Goal: Task Accomplishment & Management: Manage account settings

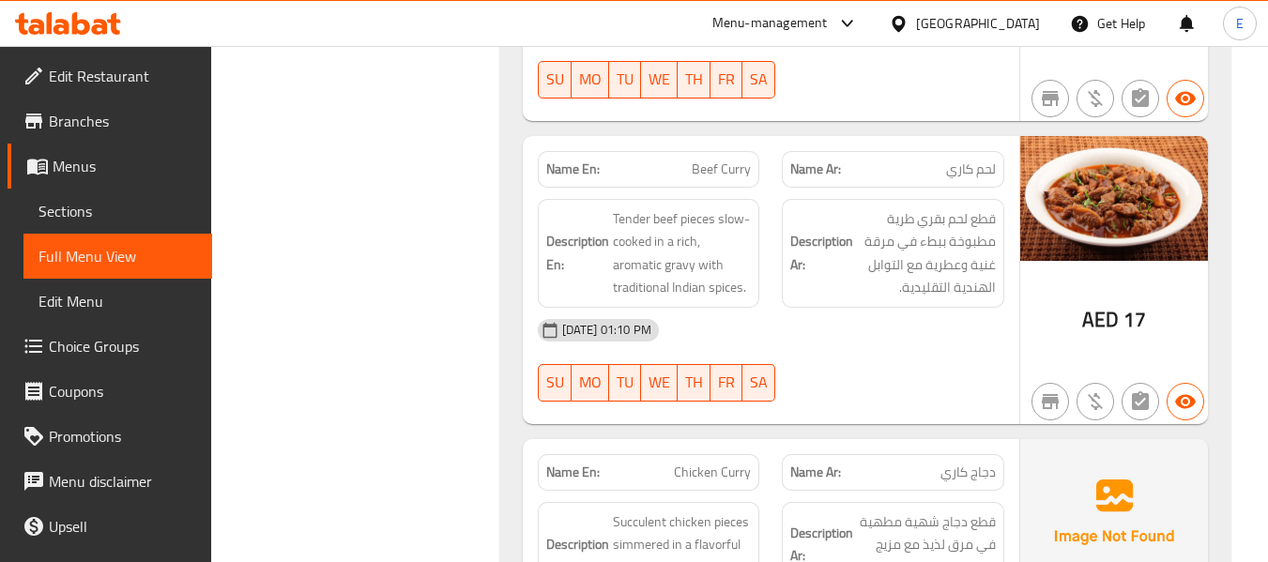
scroll to position [134, 0]
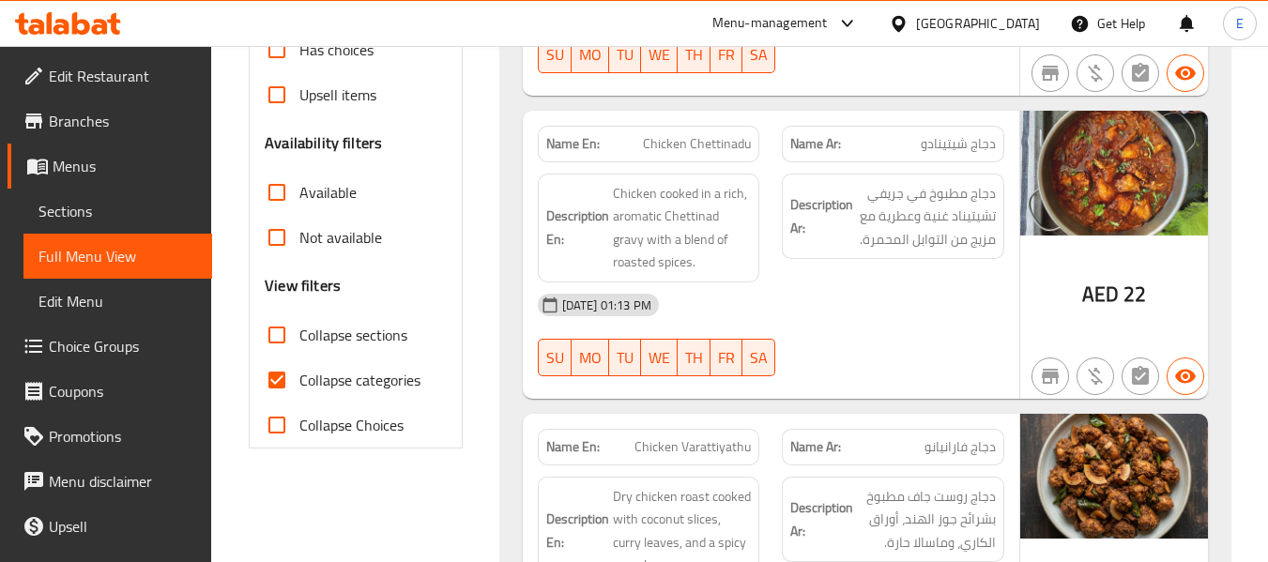
scroll to position [563, 0]
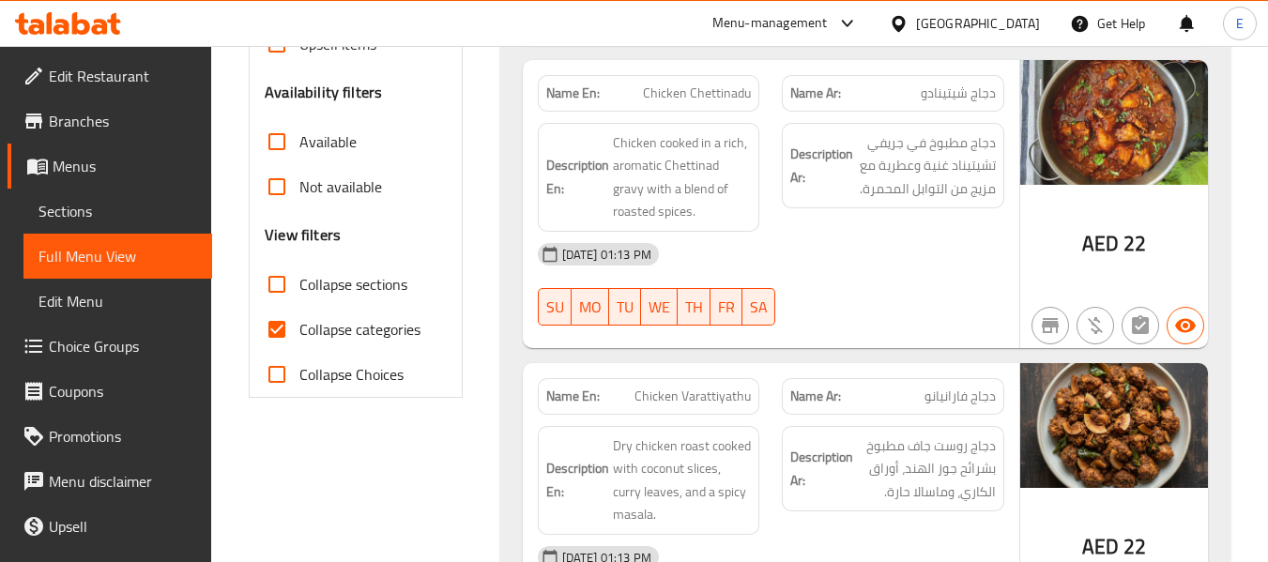
click at [294, 337] on input "Collapse categories" at bounding box center [276, 329] width 45 height 45
checkbox input "false"
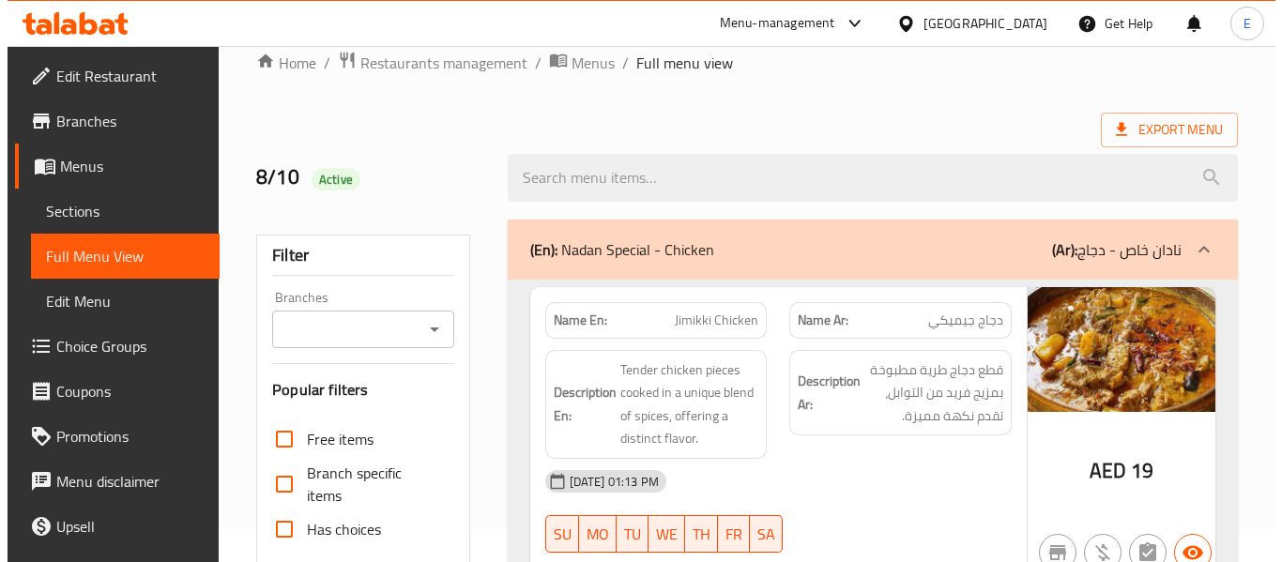
scroll to position [0, 0]
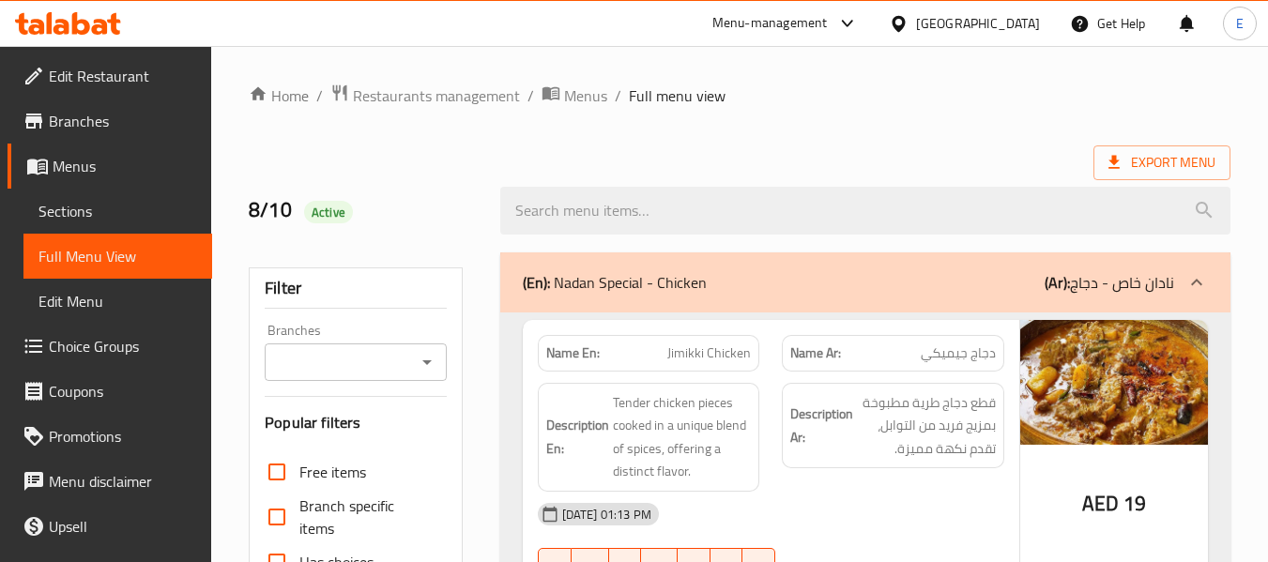
click at [1160, 172] on span "Export Menu" at bounding box center [1161, 162] width 107 height 23
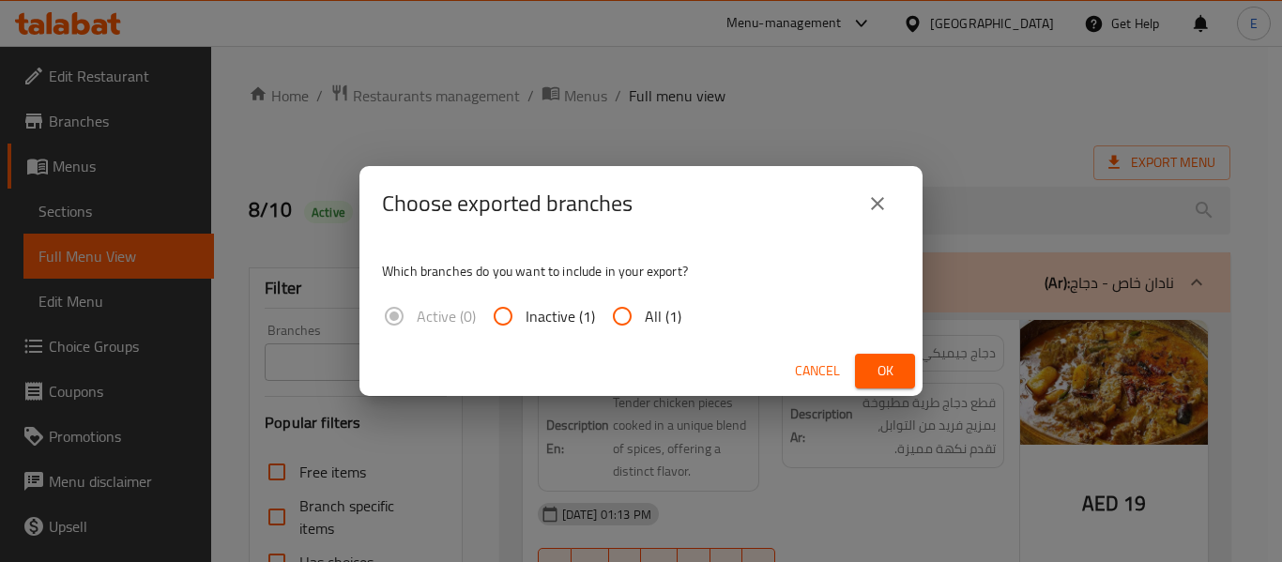
click at [646, 320] on span "All (1)" at bounding box center [663, 316] width 37 height 23
click at [645, 320] on input "All (1)" at bounding box center [622, 316] width 45 height 45
radio input "true"
click at [880, 368] on span "Ok" at bounding box center [885, 370] width 30 height 23
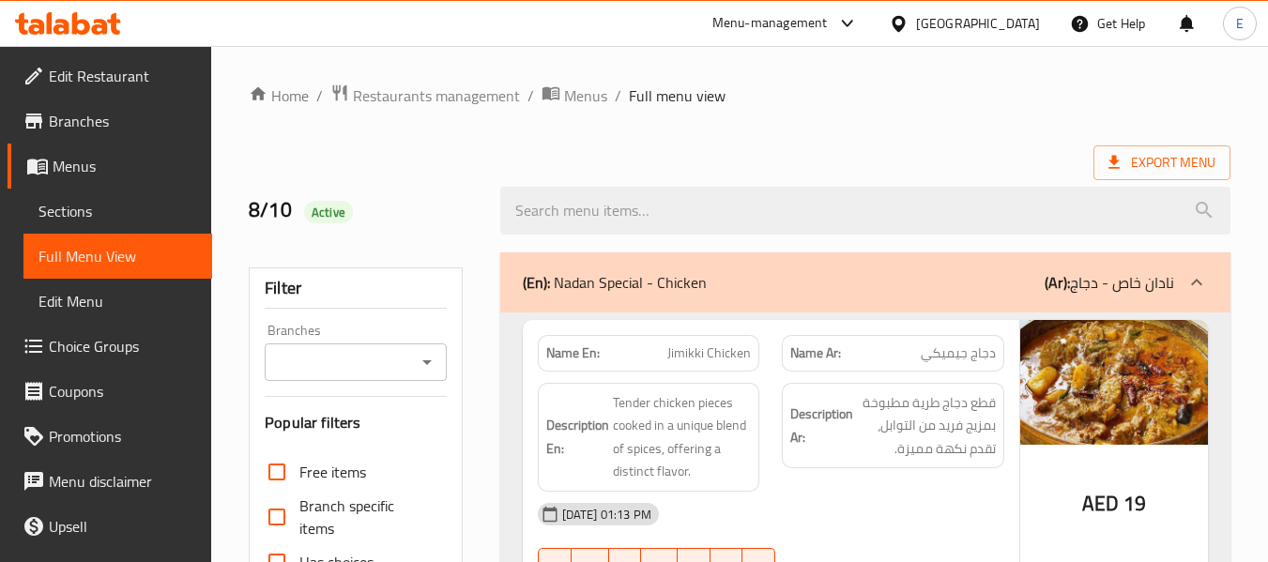
click at [980, 22] on div "United Arab Emirates" at bounding box center [978, 23] width 124 height 21
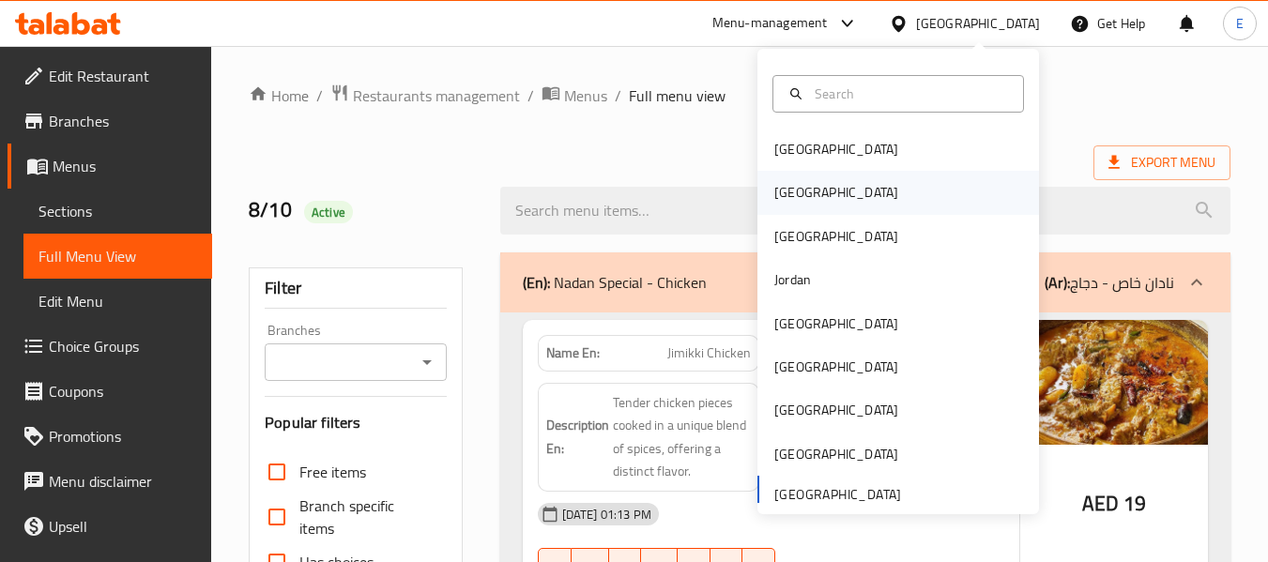
click at [795, 187] on div "[GEOGRAPHIC_DATA]" at bounding box center [836, 192] width 154 height 43
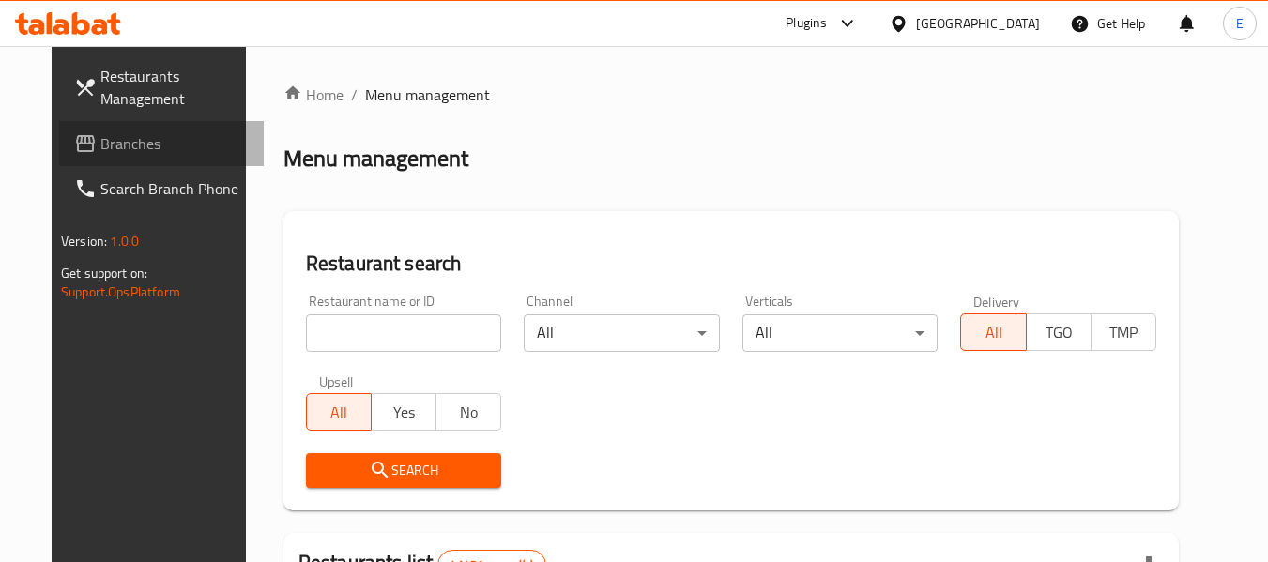
click at [100, 143] on span "Branches" at bounding box center [174, 143] width 148 height 23
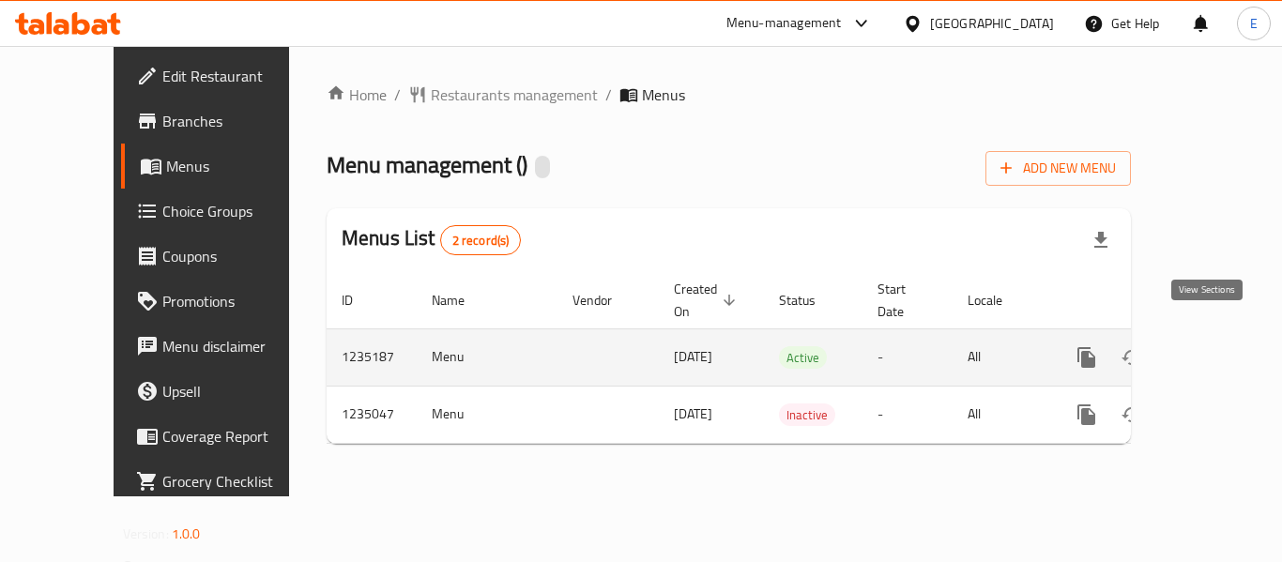
click at [1211, 346] on icon "enhanced table" at bounding box center [1222, 357] width 23 height 23
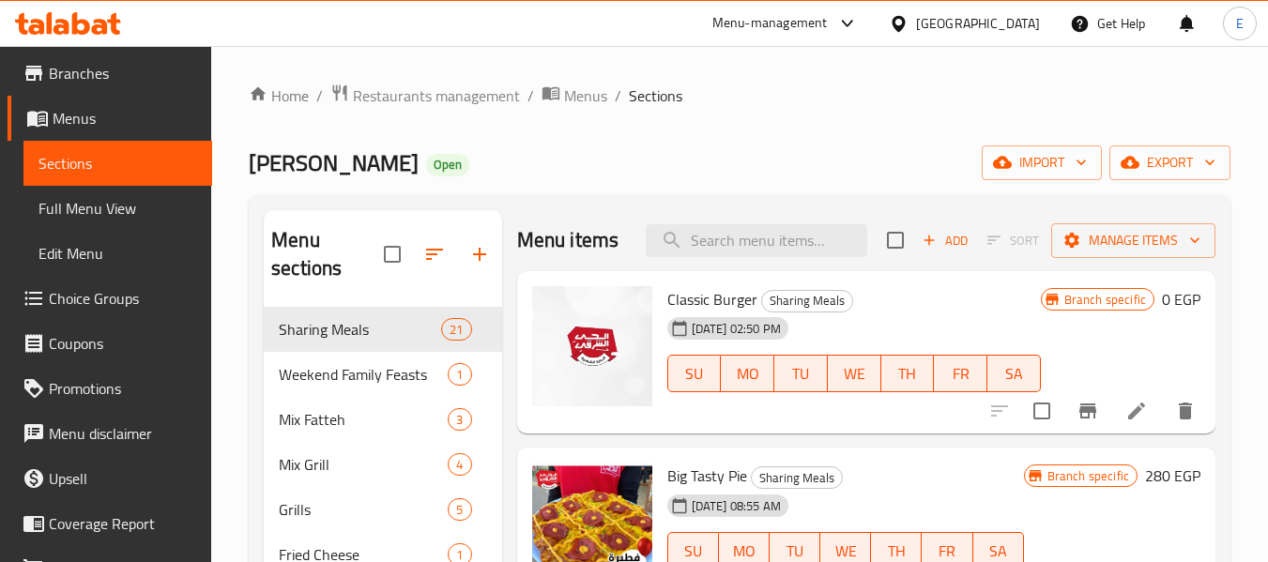
scroll to position [94, 0]
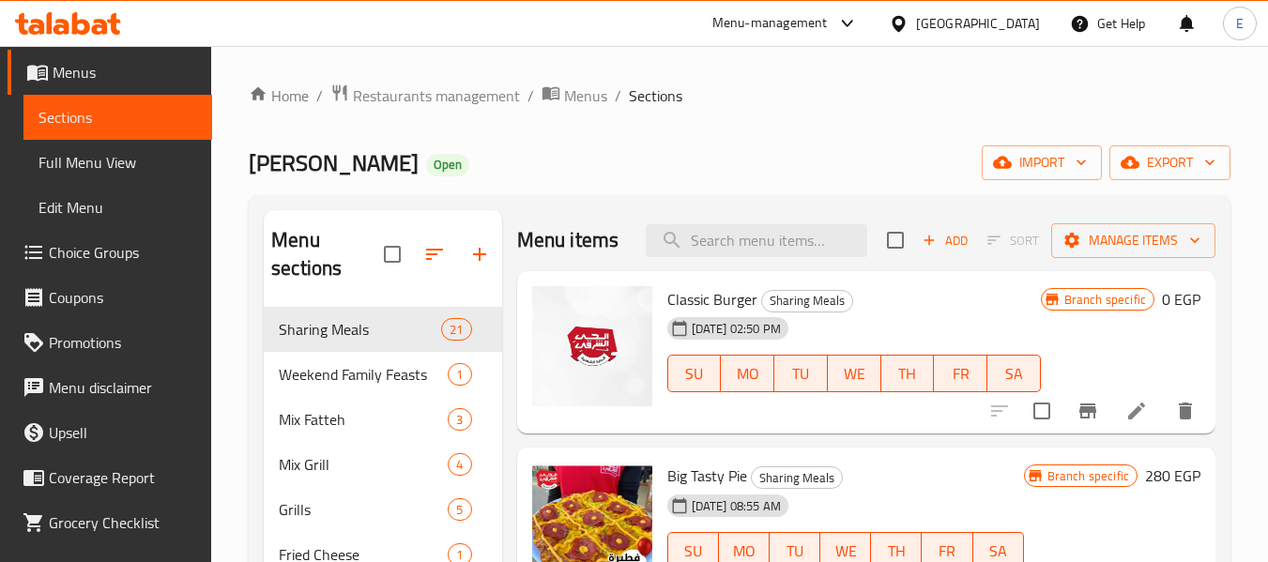
click at [112, 162] on span "Full Menu View" at bounding box center [117, 162] width 159 height 23
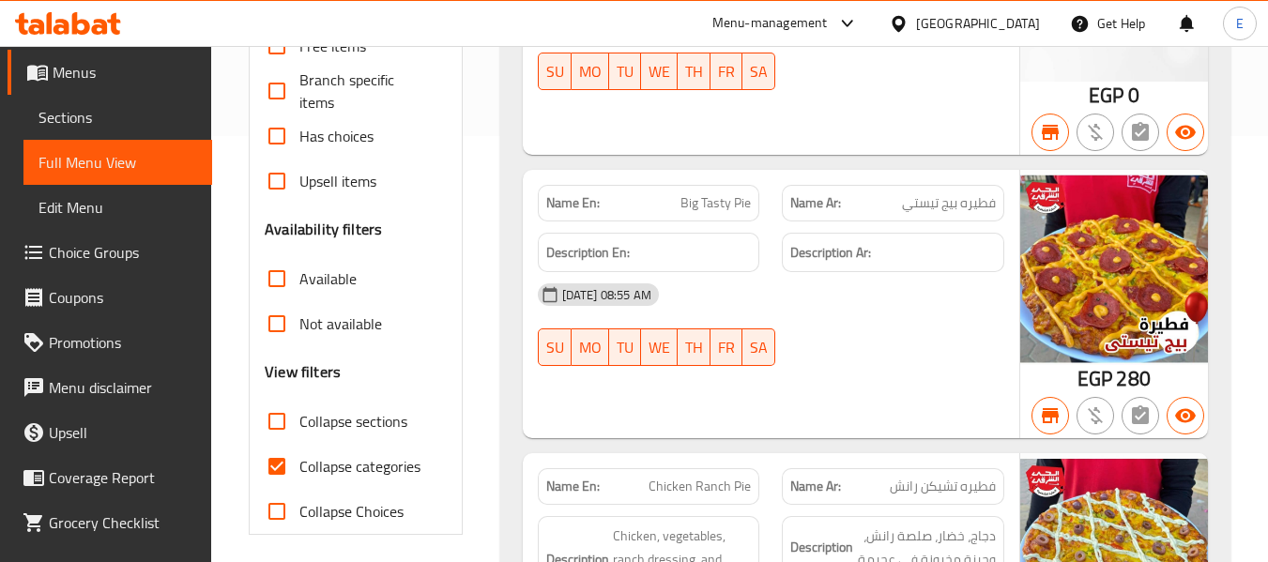
scroll to position [469, 0]
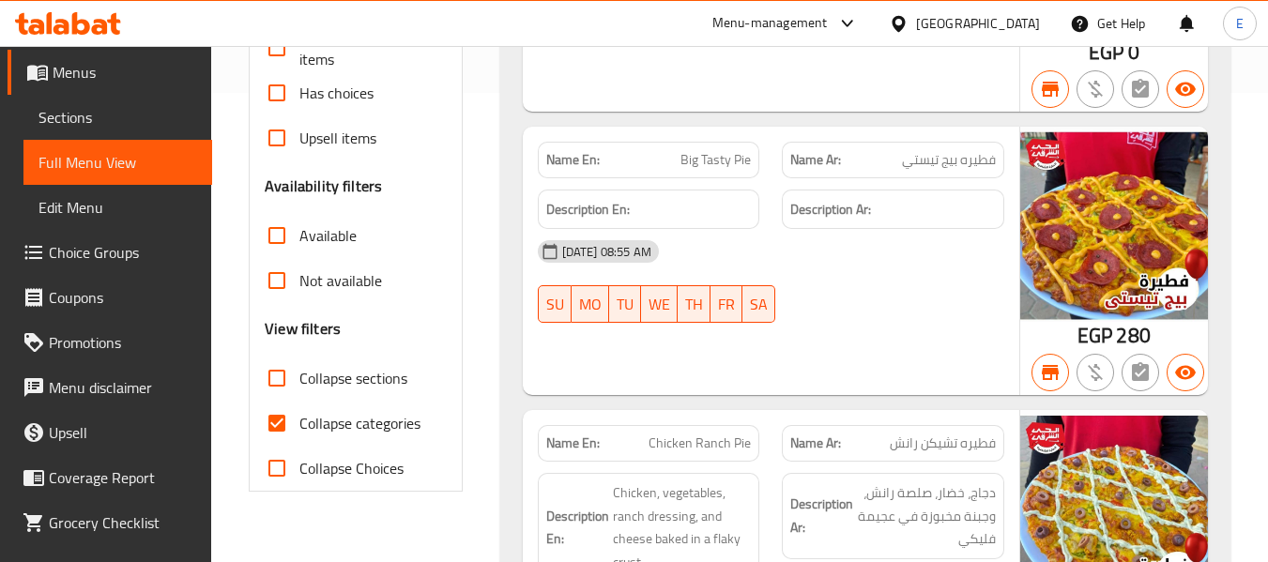
click at [272, 418] on input "Collapse categories" at bounding box center [276, 423] width 45 height 45
checkbox input "false"
click at [275, 236] on input "Available" at bounding box center [276, 235] width 45 height 45
checkbox input "true"
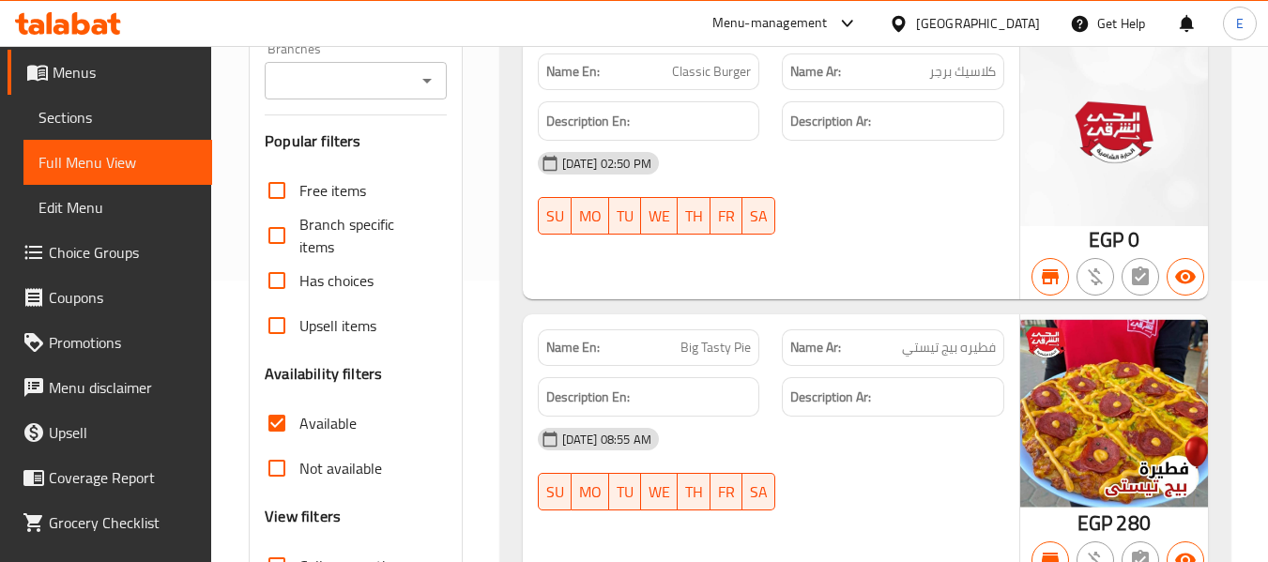
scroll to position [94, 0]
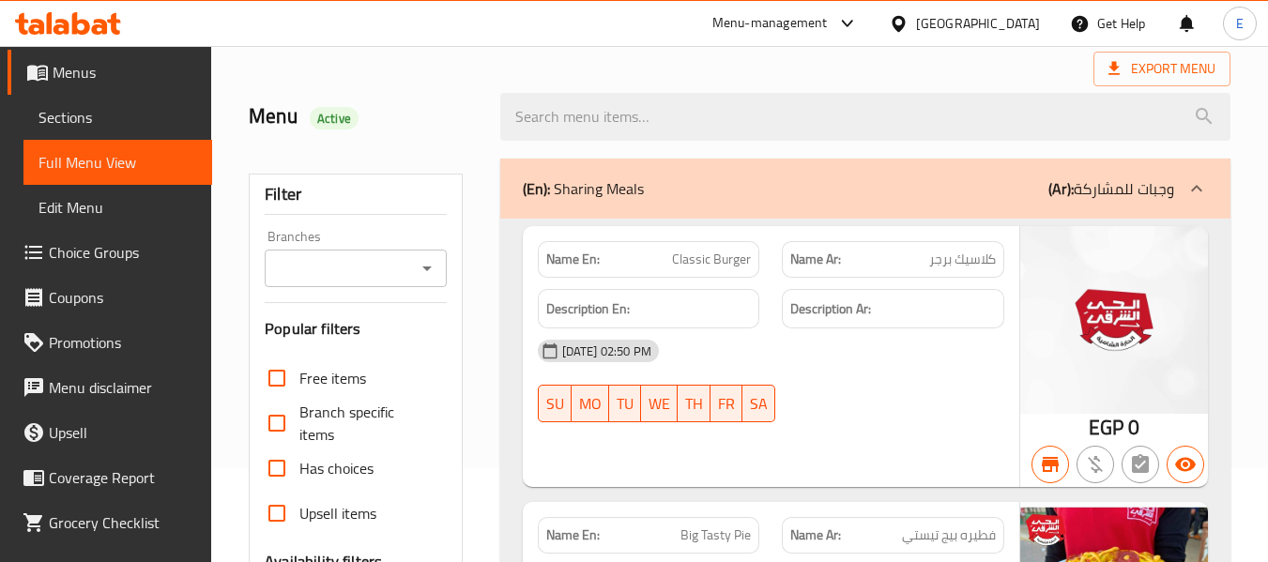
click at [313, 282] on div "Branches" at bounding box center [355, 269] width 181 height 38
click at [330, 274] on input "Branches" at bounding box center [339, 268] width 139 height 26
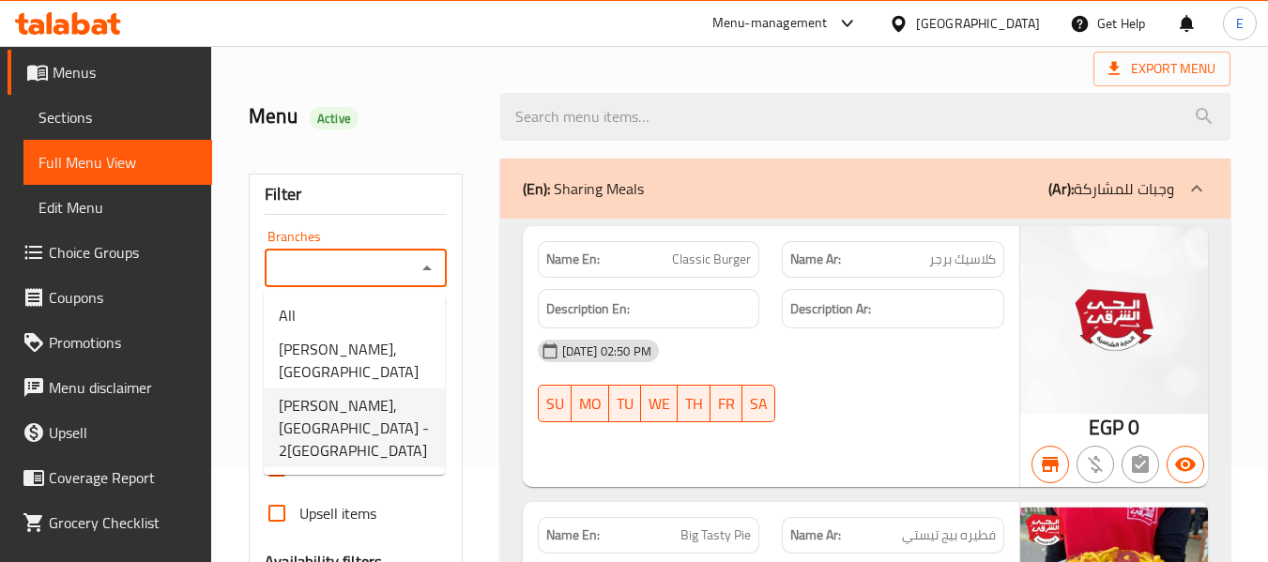
click at [319, 404] on span "Alhay Alsharqy, El Shorouk - 2nd District" at bounding box center [354, 428] width 151 height 68
type input "Alhay Alsharqy, El Shorouk - 2nd District"
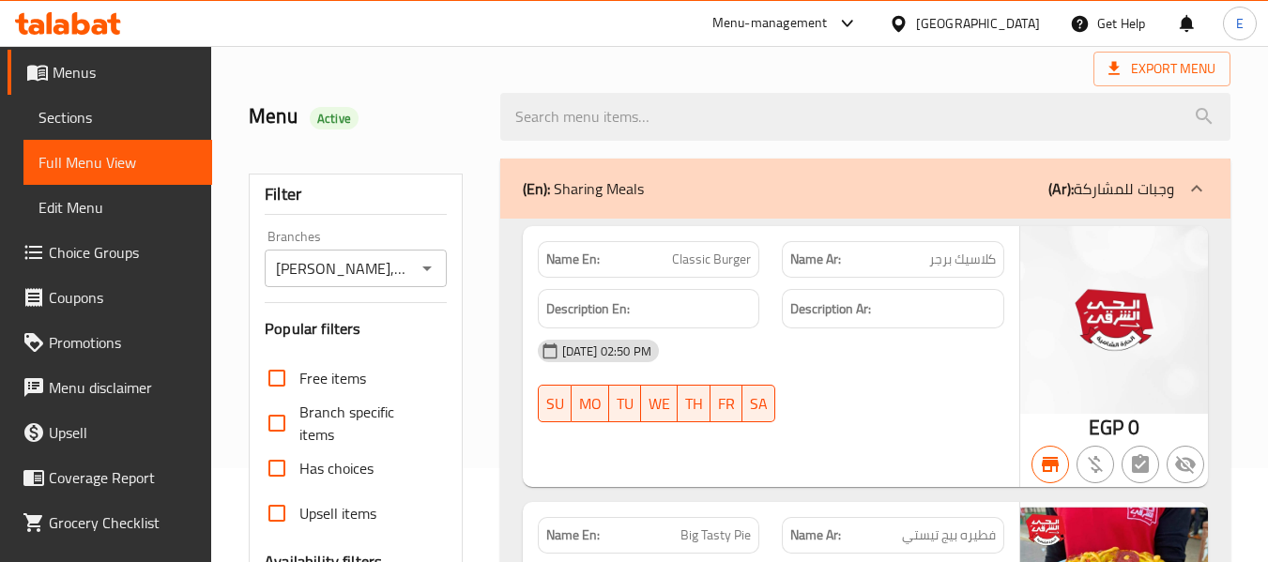
click at [382, 264] on input "Alhay Alsharqy, El Shorouk - 2nd District" at bounding box center [339, 268] width 139 height 26
click at [427, 264] on icon "Open" at bounding box center [427, 268] width 23 height 23
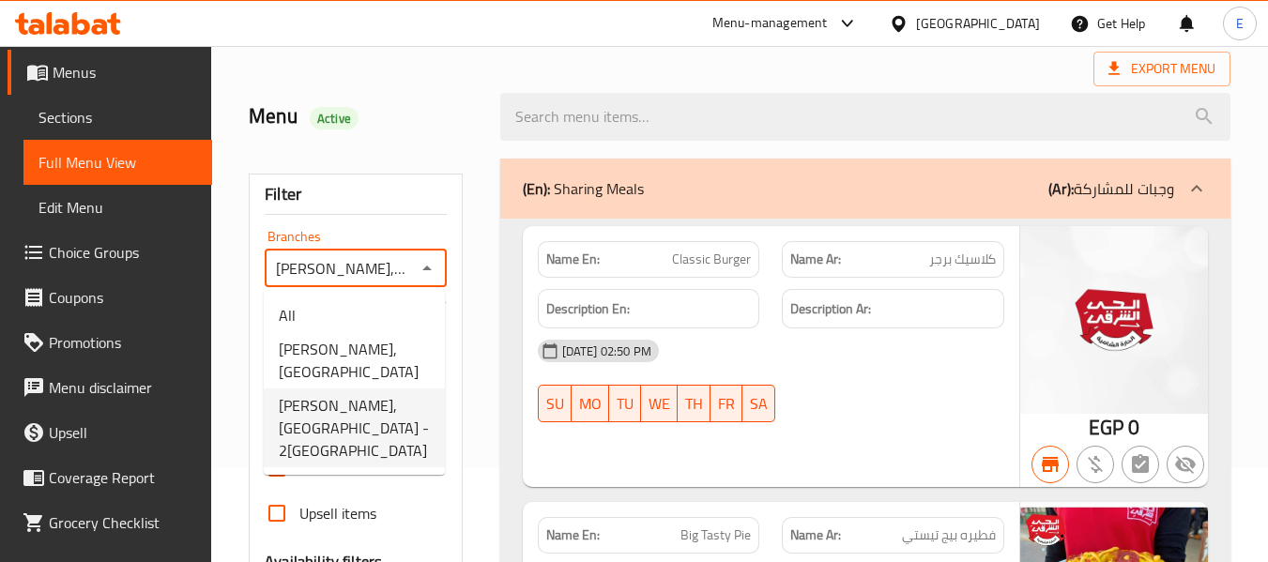
click at [375, 422] on span "Alhay Alsharqy, El Shorouk - 2nd District" at bounding box center [354, 428] width 151 height 68
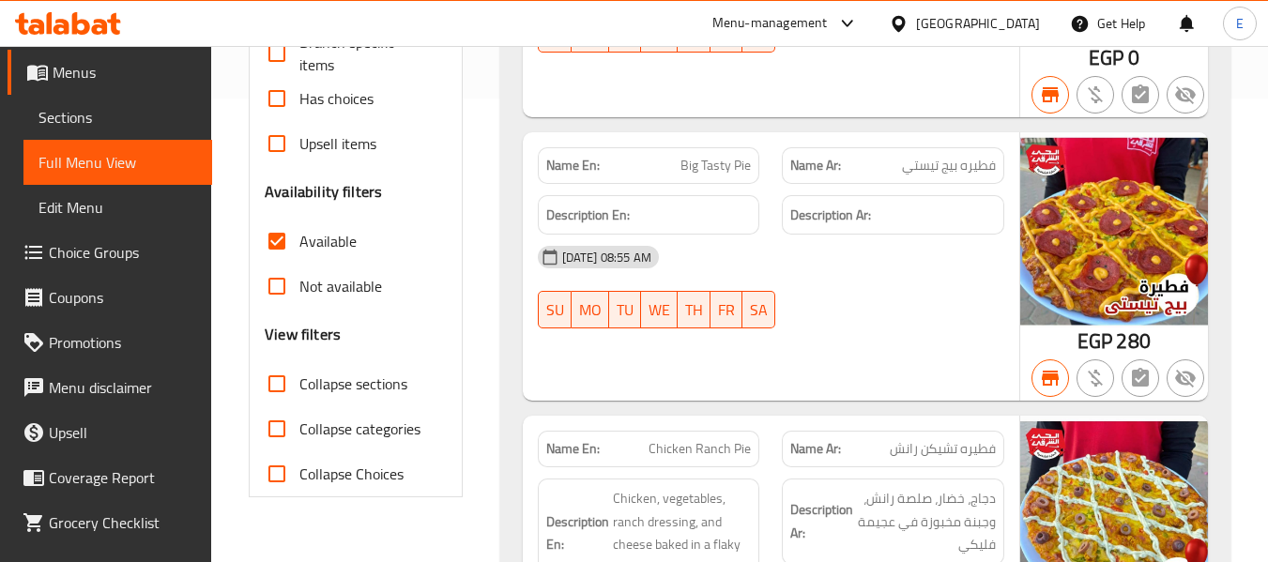
scroll to position [282, 0]
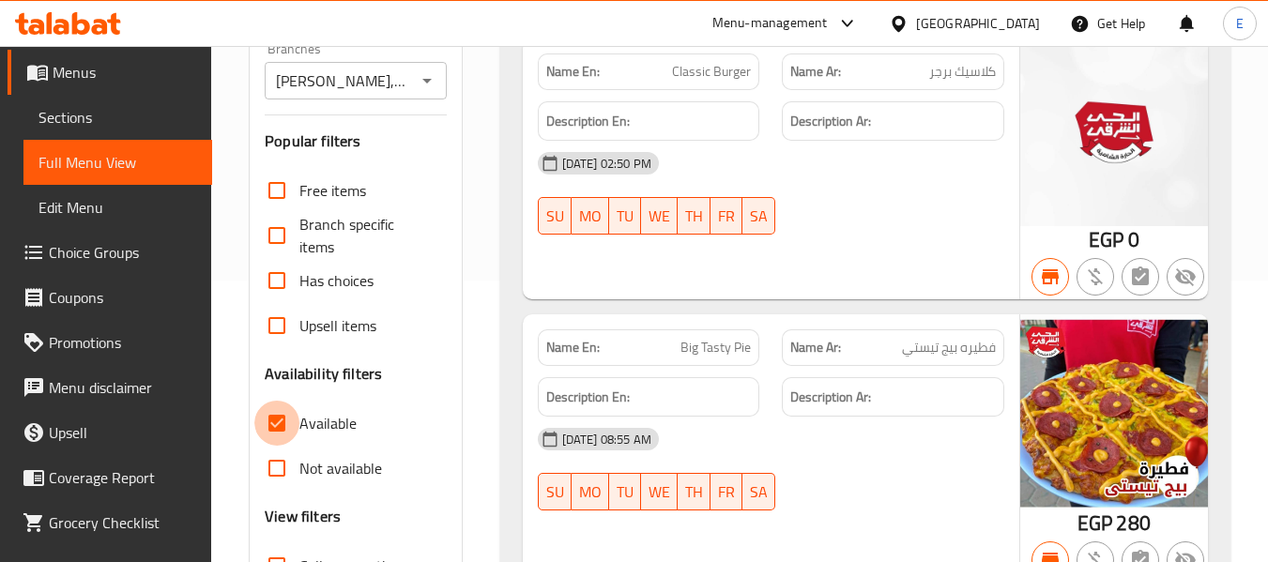
click at [276, 425] on input "Available" at bounding box center [276, 423] width 45 height 45
checkbox input "false"
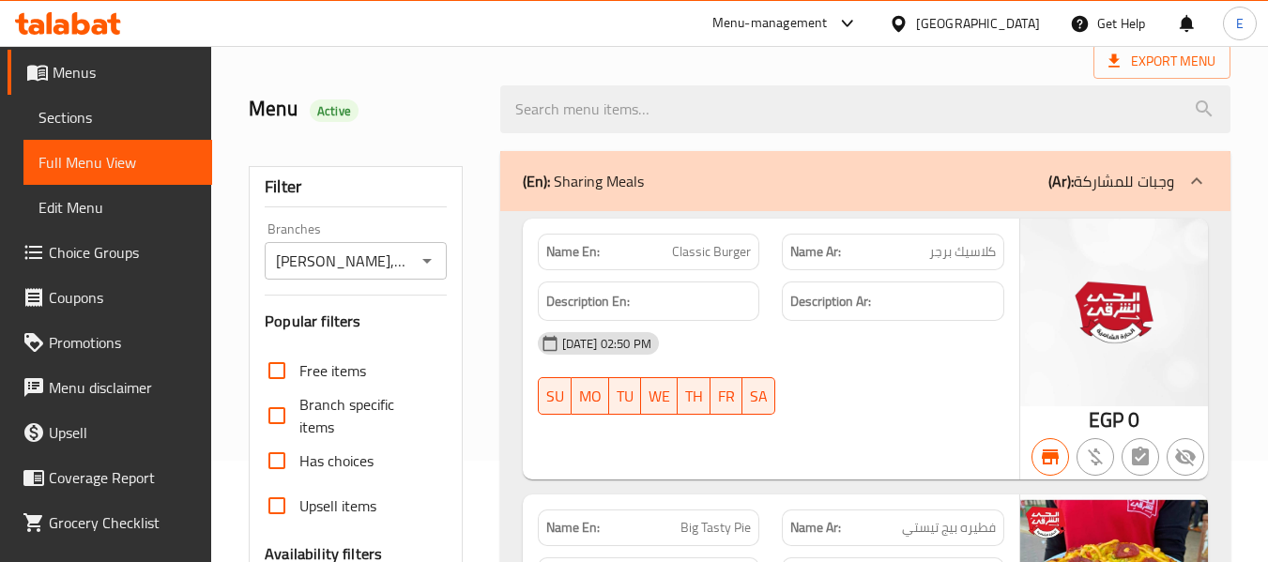
scroll to position [0, 0]
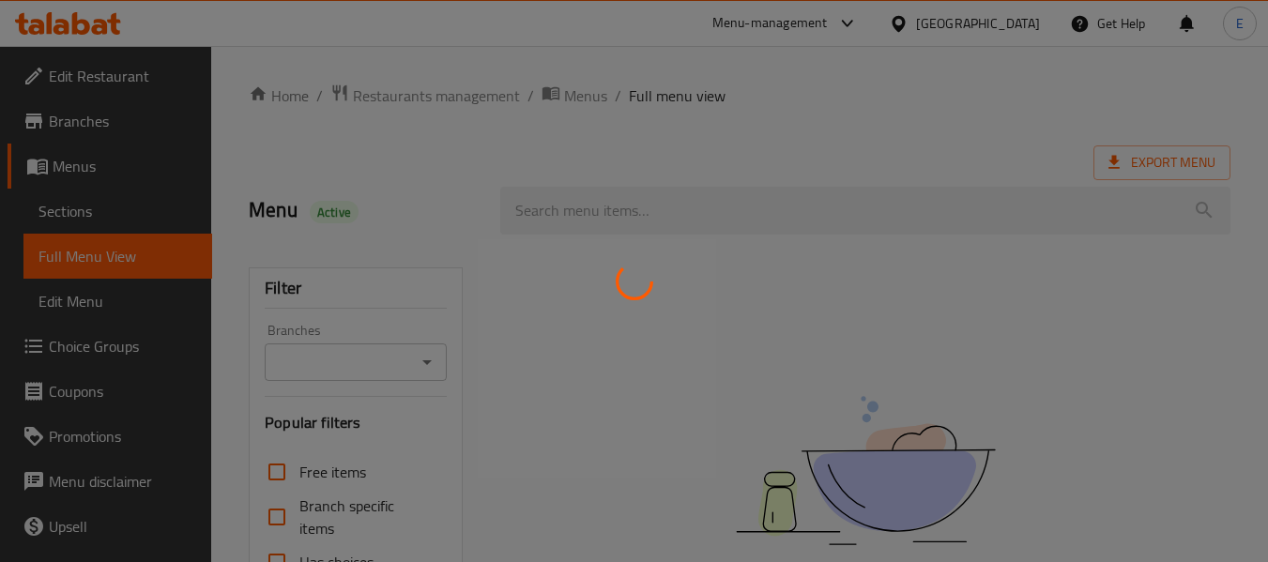
click at [394, 364] on div at bounding box center [634, 281] width 1268 height 562
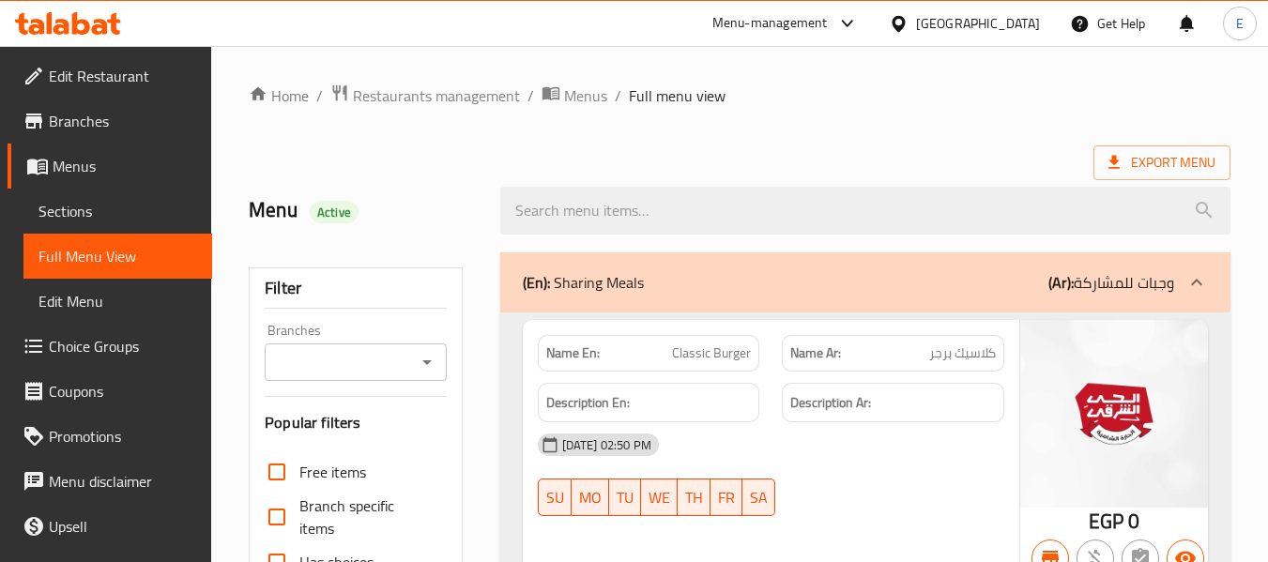
click at [403, 365] on div at bounding box center [634, 281] width 1268 height 562
click at [414, 365] on div at bounding box center [426, 362] width 24 height 26
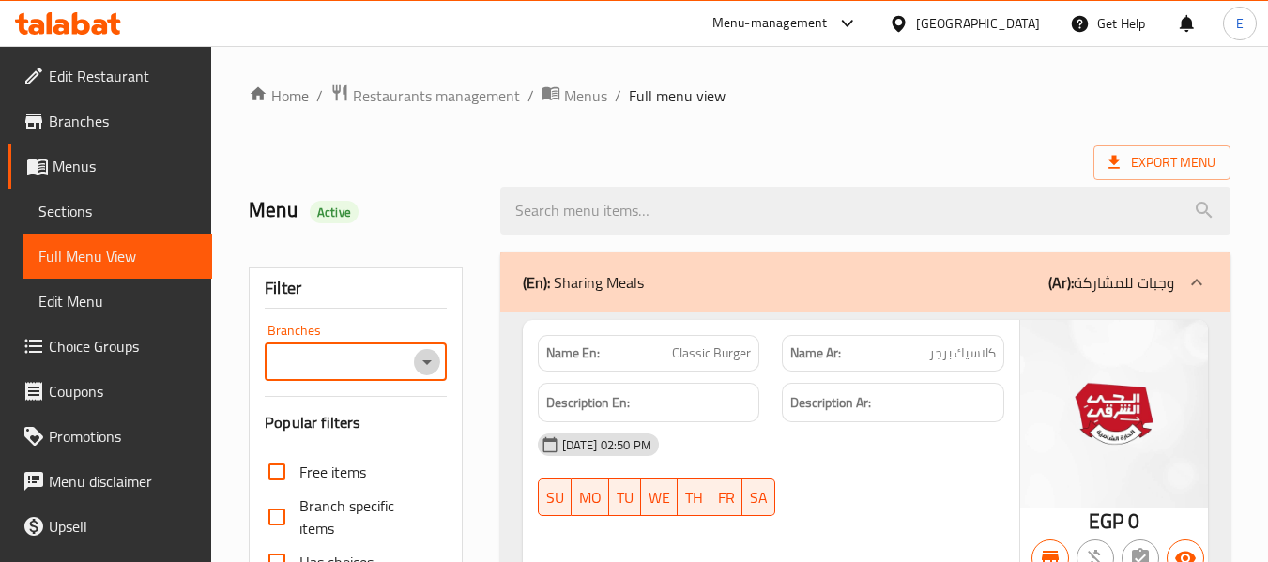
click at [436, 363] on icon "Open" at bounding box center [427, 362] width 23 height 23
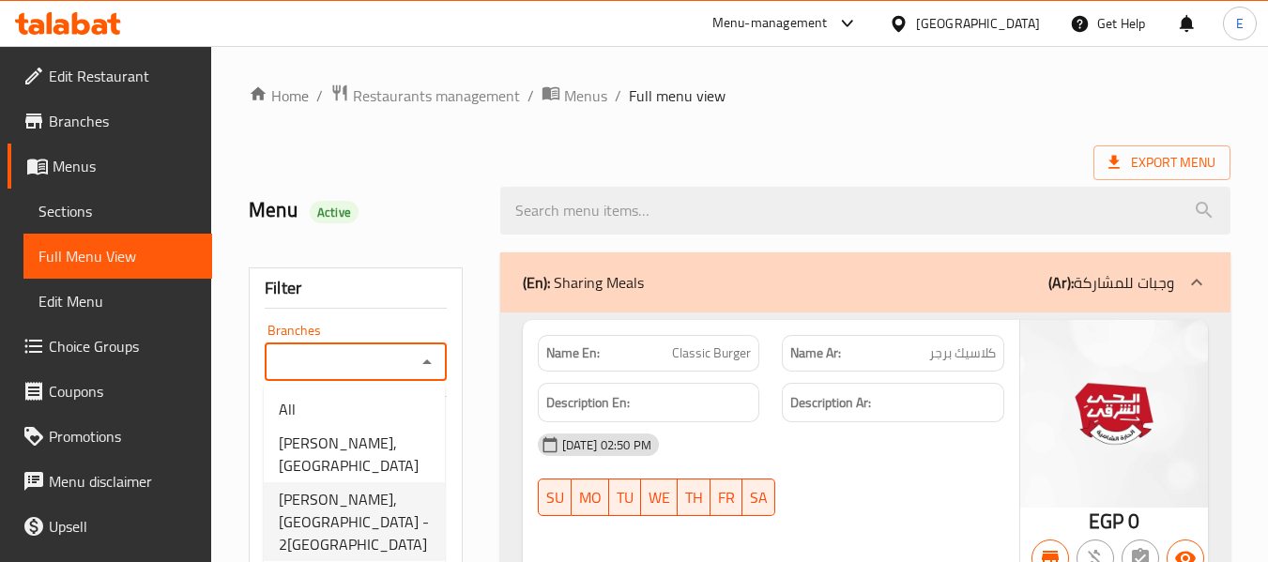
click at [359, 514] on span "[PERSON_NAME], [GEOGRAPHIC_DATA] - 2[GEOGRAPHIC_DATA]" at bounding box center [354, 522] width 151 height 68
type input "[PERSON_NAME], [GEOGRAPHIC_DATA] - 2[GEOGRAPHIC_DATA]"
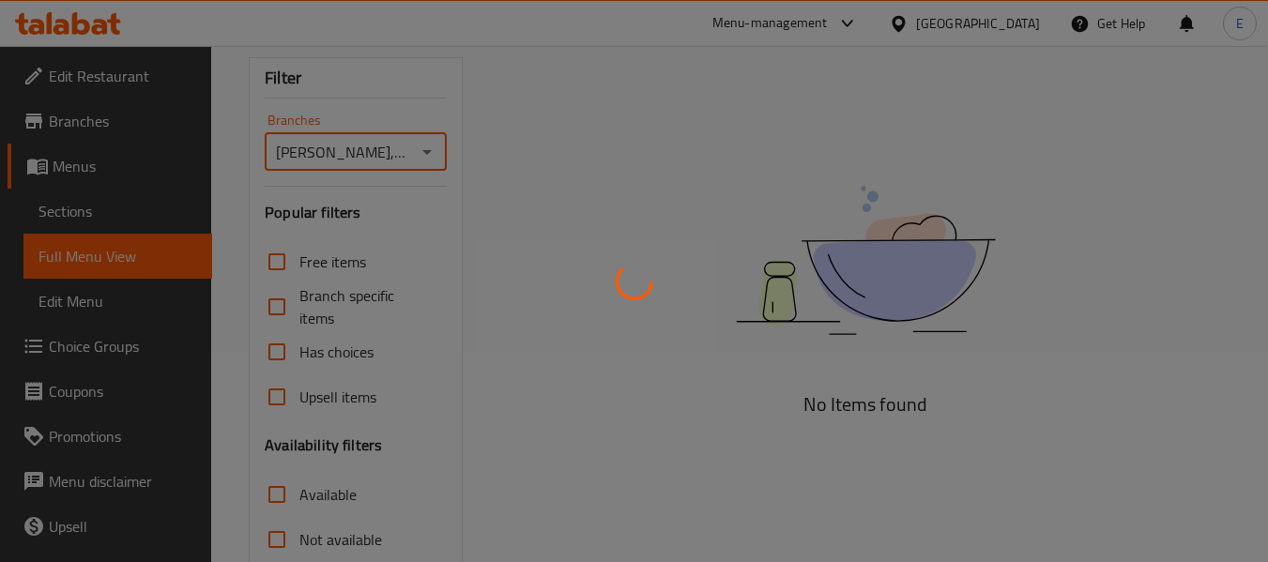
scroll to position [375, 0]
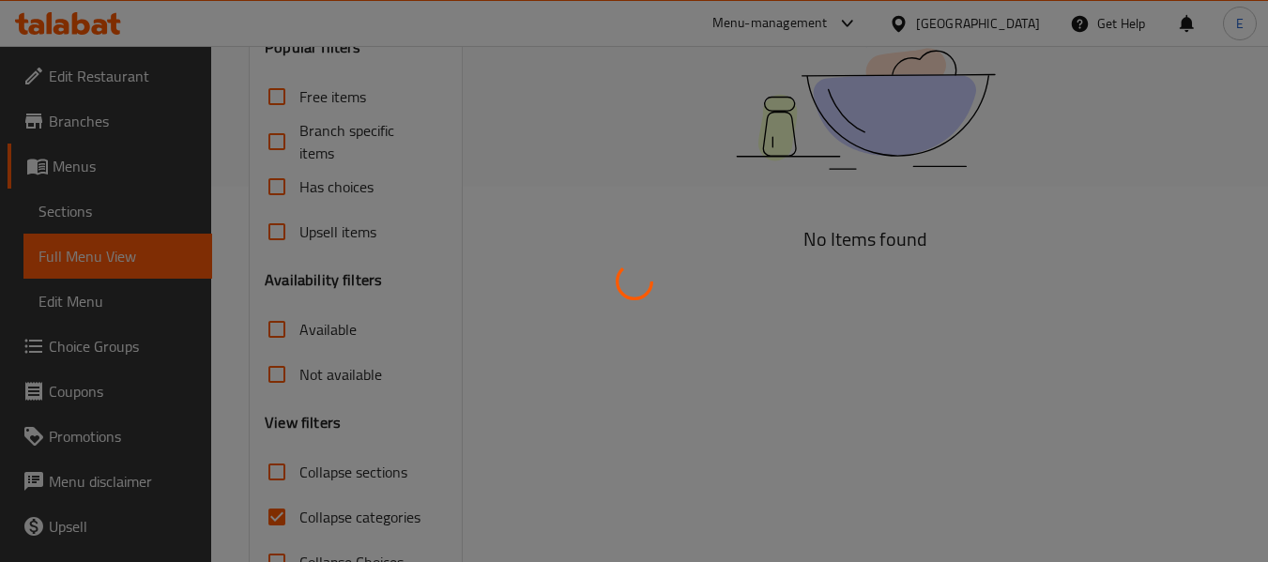
click at [278, 330] on div at bounding box center [634, 281] width 1268 height 562
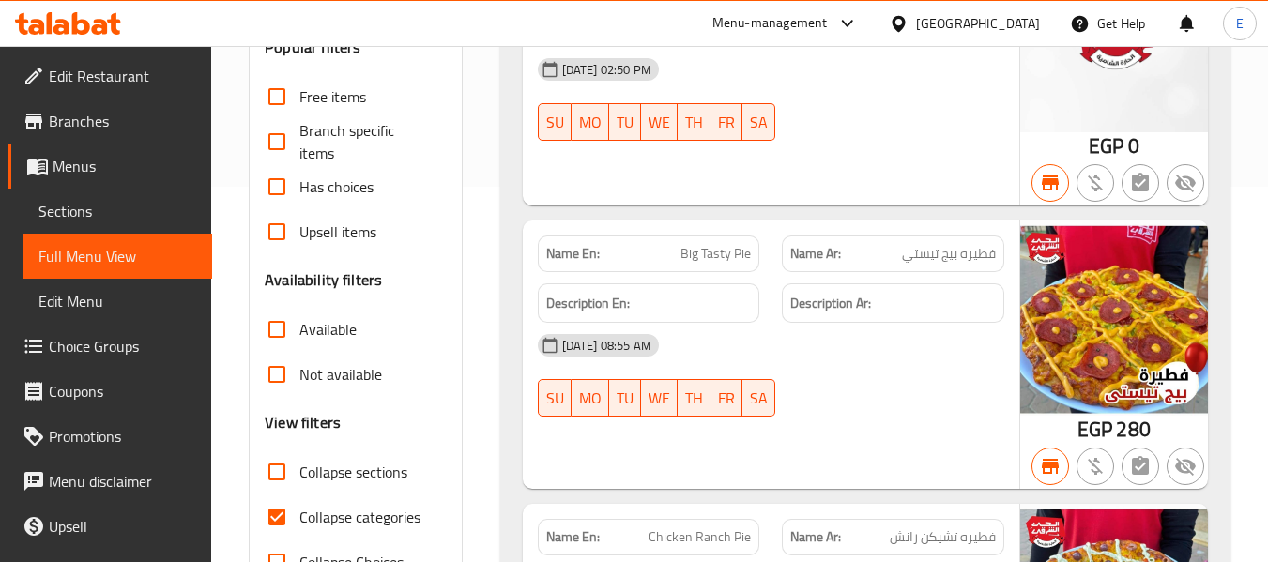
click at [283, 331] on input "Available" at bounding box center [276, 329] width 45 height 45
checkbox input "true"
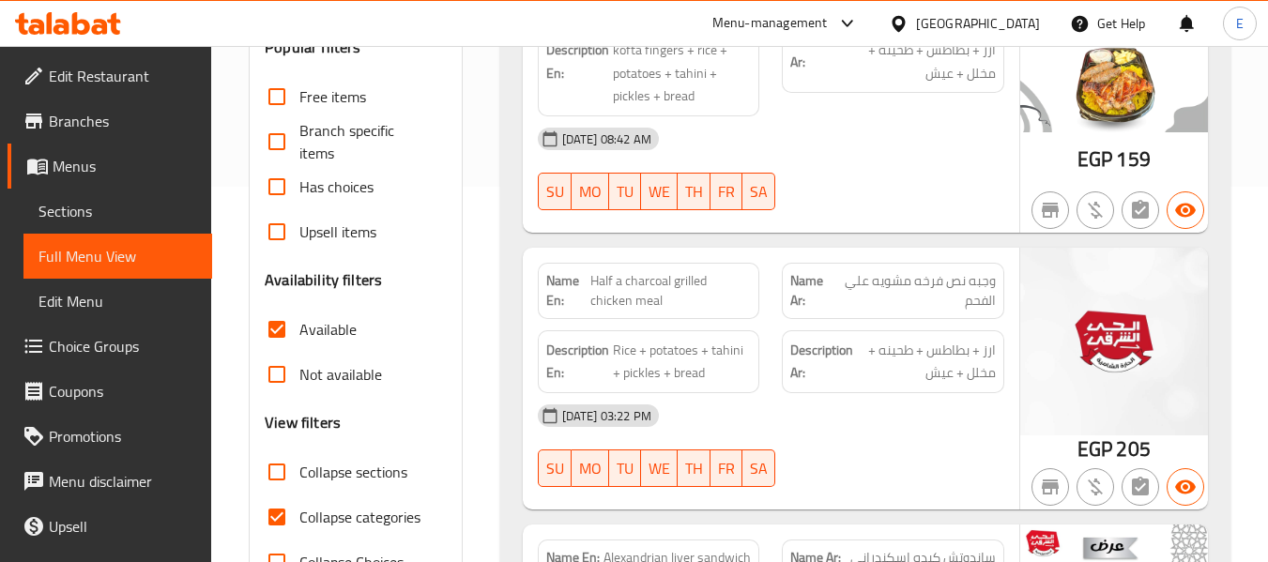
click at [283, 513] on input "Collapse categories" at bounding box center [276, 517] width 45 height 45
checkbox input "false"
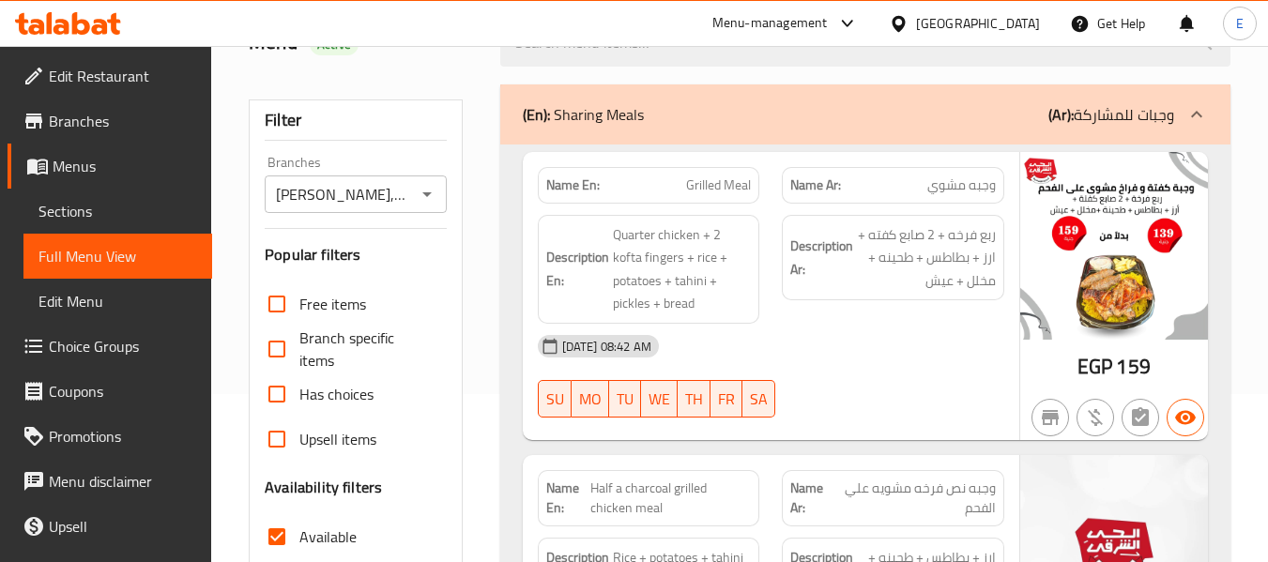
scroll to position [188, 0]
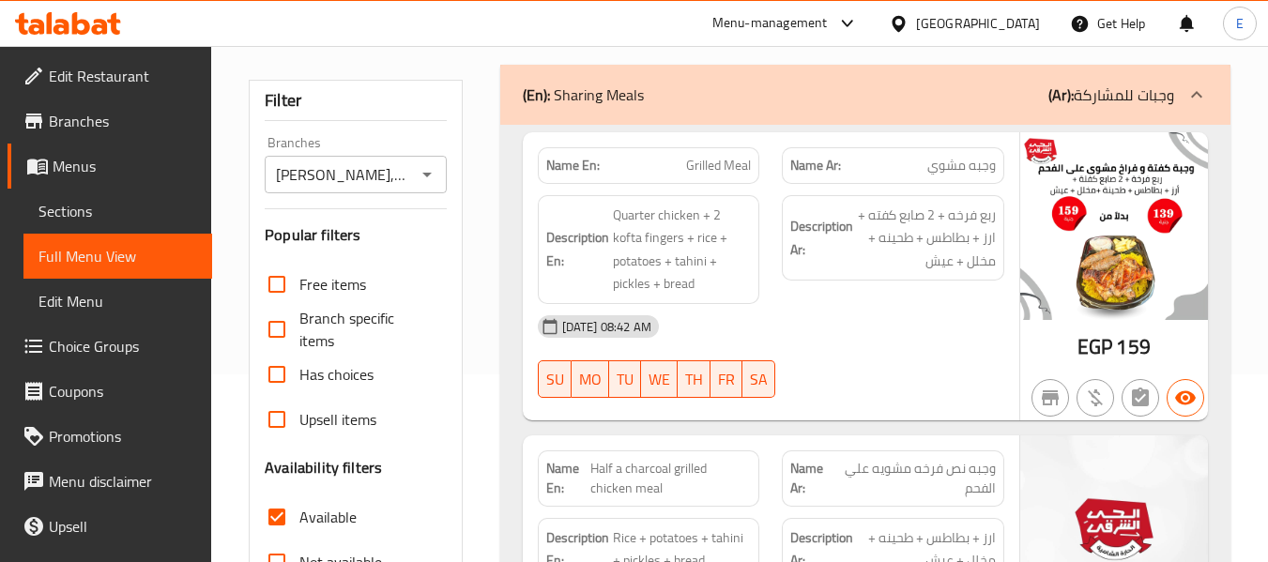
click at [416, 179] on icon "Open" at bounding box center [427, 174] width 23 height 23
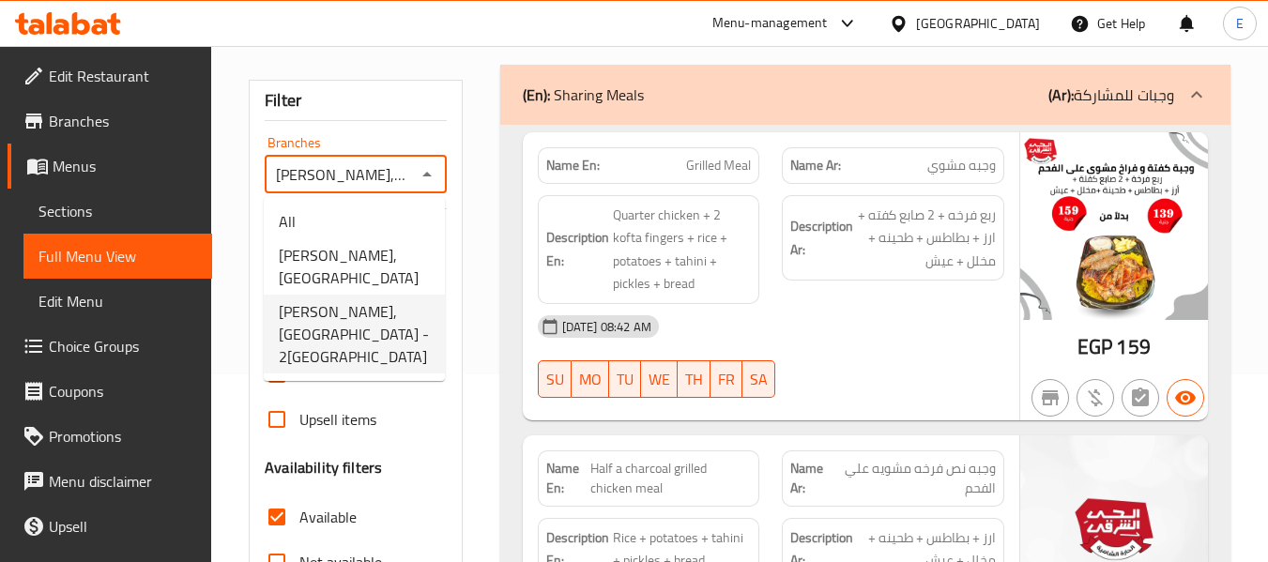
scroll to position [0, 124]
click at [374, 313] on span "[PERSON_NAME], [GEOGRAPHIC_DATA] - 2[GEOGRAPHIC_DATA]" at bounding box center [354, 334] width 151 height 68
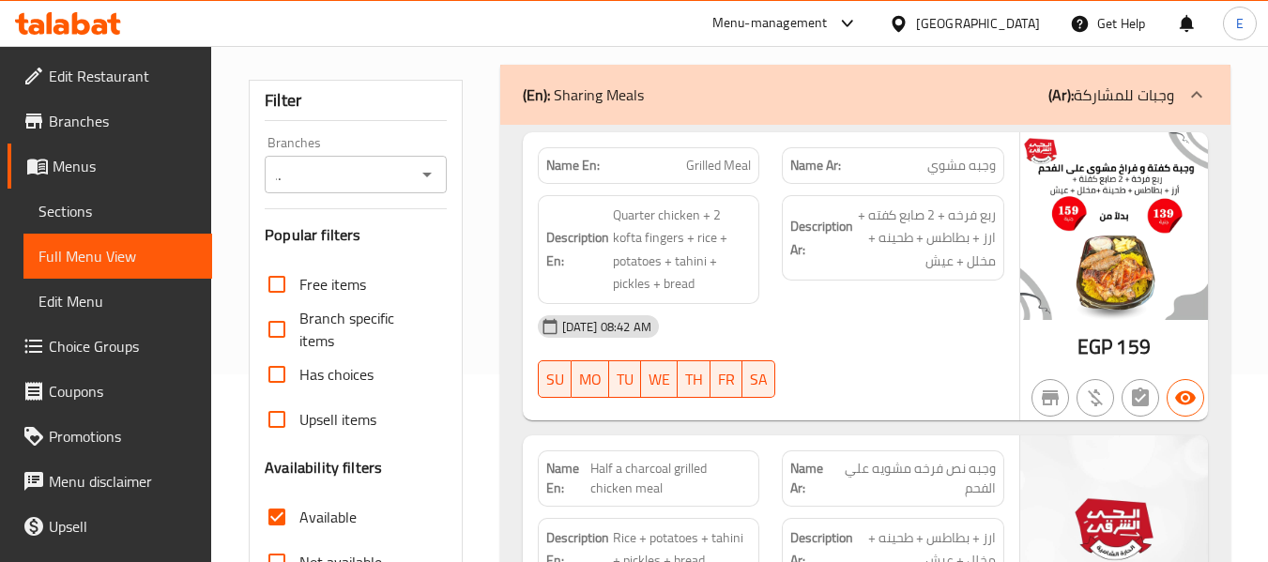
scroll to position [0, 0]
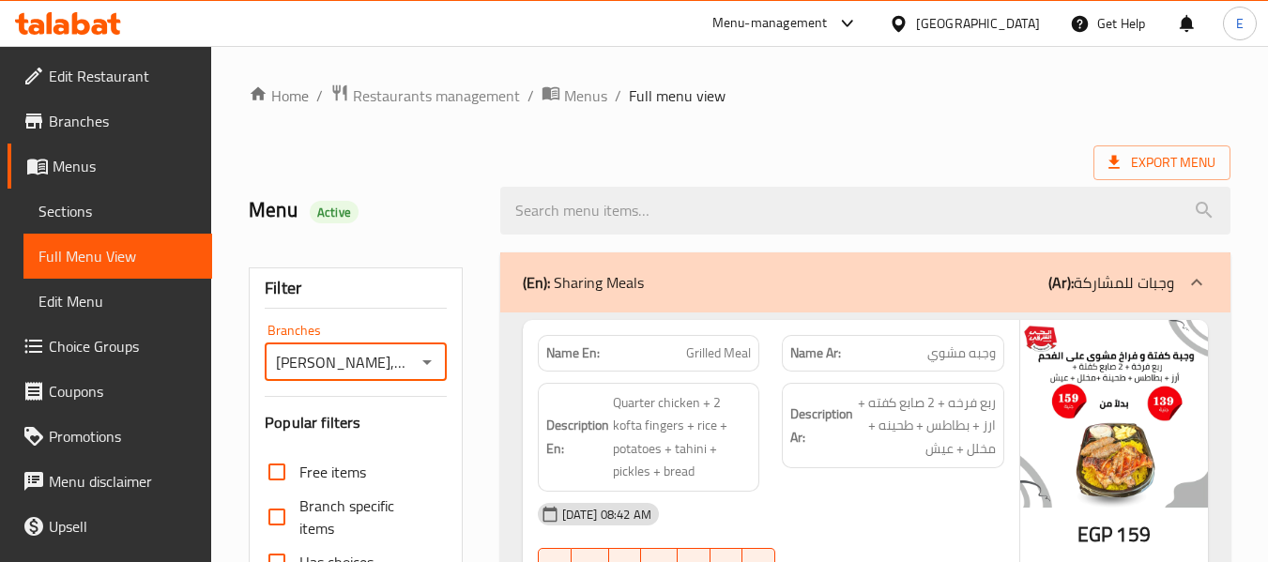
click at [330, 358] on input "[PERSON_NAME], [GEOGRAPHIC_DATA] - 2[GEOGRAPHIC_DATA]" at bounding box center [339, 362] width 139 height 26
click at [426, 368] on icon "Open" at bounding box center [427, 362] width 23 height 23
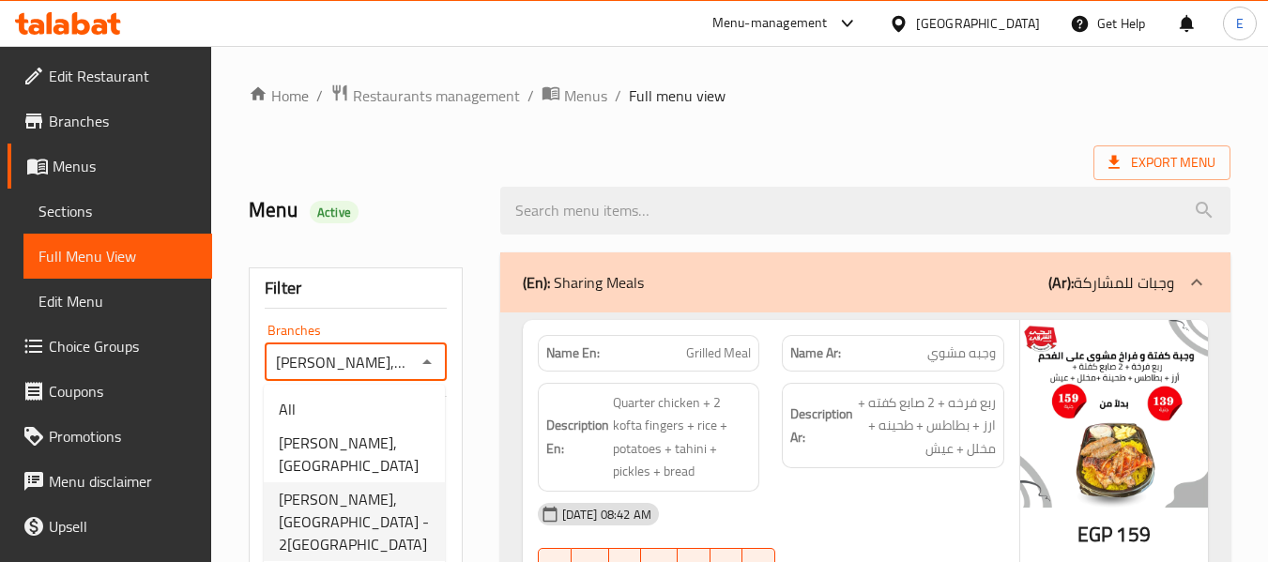
click at [350, 525] on span "[PERSON_NAME], [GEOGRAPHIC_DATA] - 2[GEOGRAPHIC_DATA]" at bounding box center [354, 522] width 151 height 68
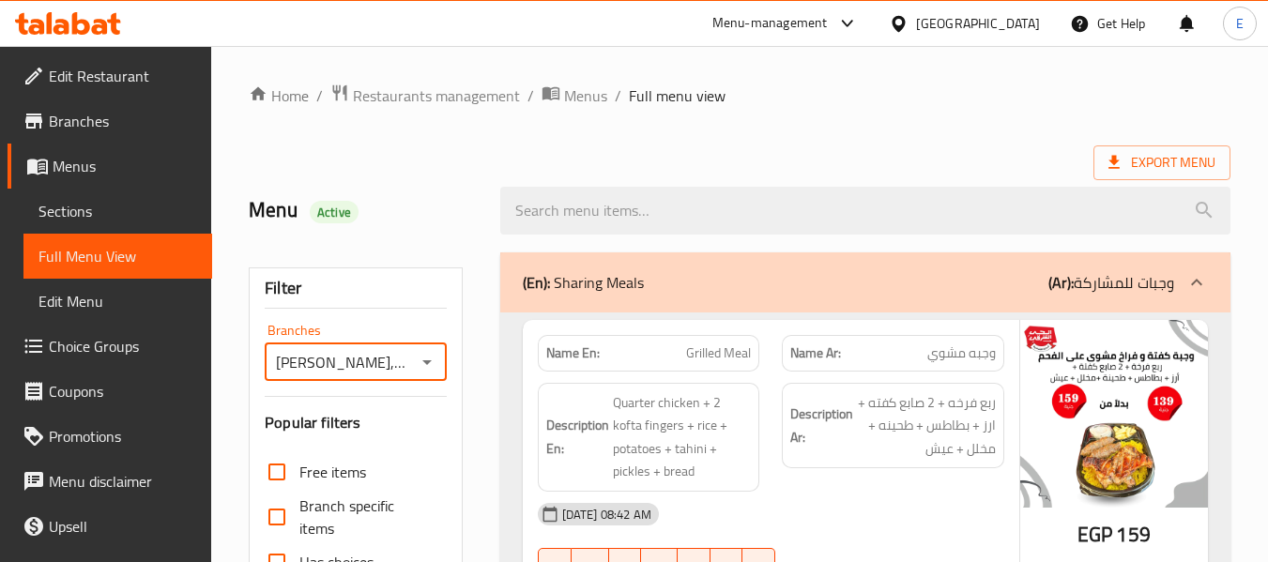
drag, startPoint x: 1010, startPoint y: 14, endPoint x: 894, endPoint y: 85, distance: 135.7
click at [894, 85] on ol "Home / Restaurants management / Menus / Full menu view" at bounding box center [740, 96] width 982 height 24
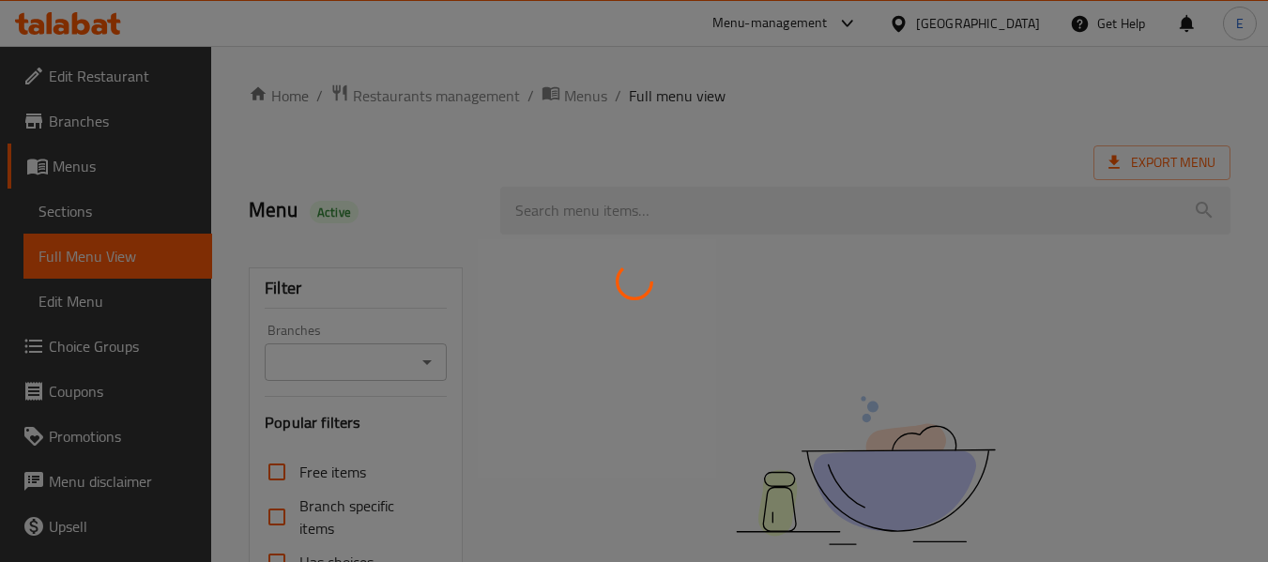
click at [1012, 316] on div at bounding box center [634, 281] width 1268 height 562
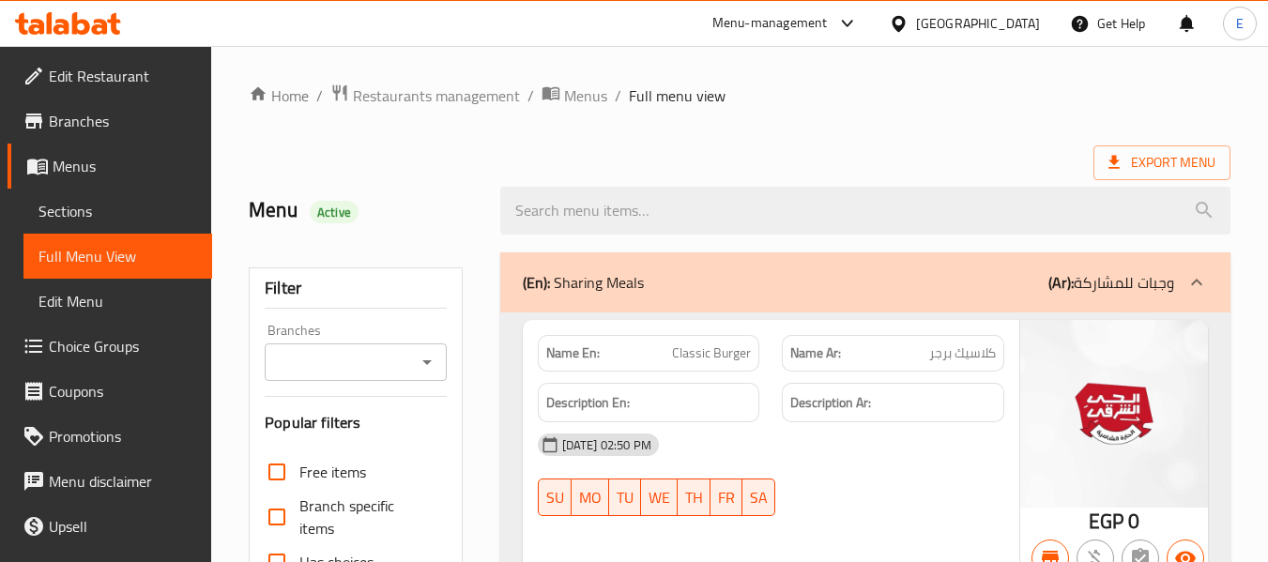
click at [398, 374] on input "Branches" at bounding box center [339, 362] width 139 height 26
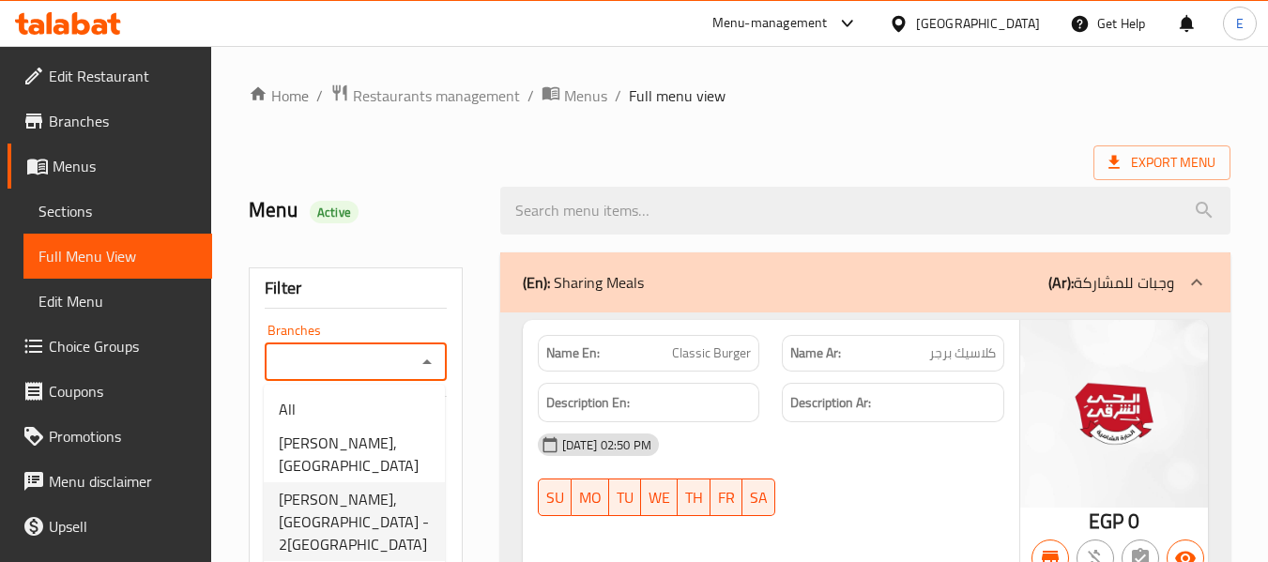
click at [367, 507] on span "[PERSON_NAME], [GEOGRAPHIC_DATA] - 2[GEOGRAPHIC_DATA]" at bounding box center [354, 522] width 151 height 68
type input "[PERSON_NAME], [GEOGRAPHIC_DATA] - 2[GEOGRAPHIC_DATA]"
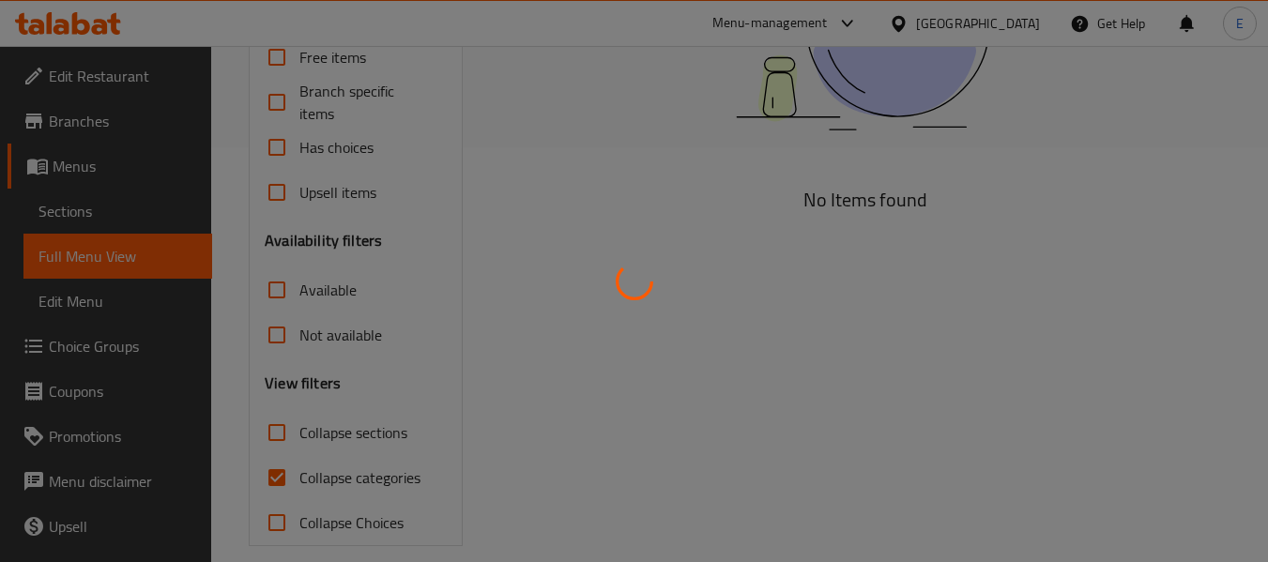
scroll to position [436, 0]
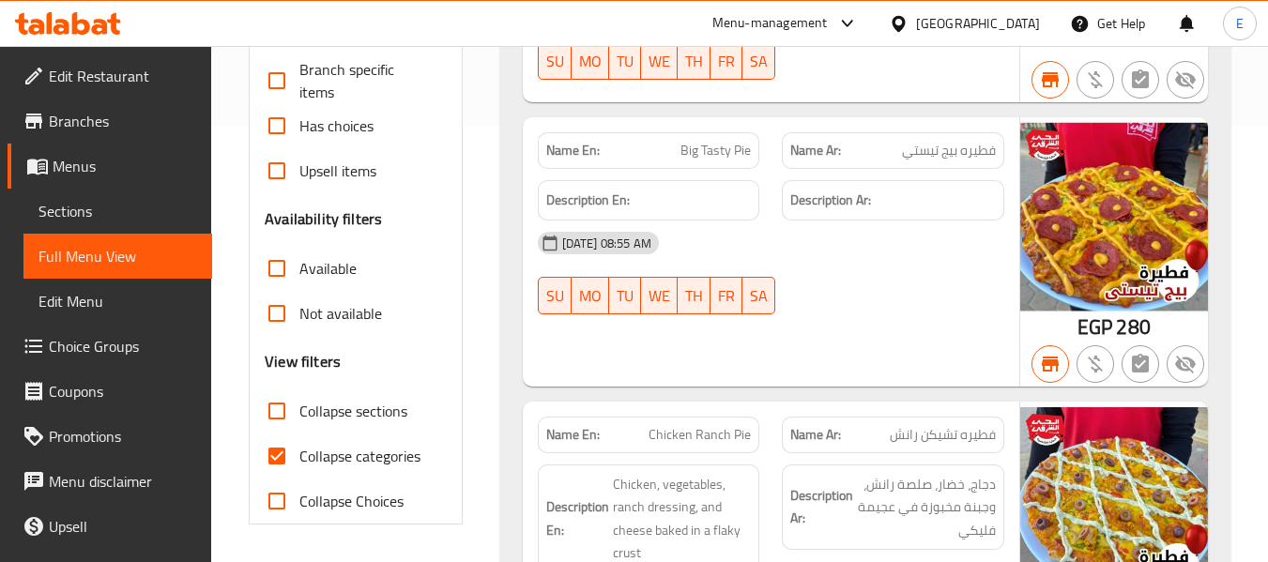
click at [282, 457] on input "Collapse categories" at bounding box center [276, 456] width 45 height 45
checkbox input "false"
click at [278, 271] on input "Available" at bounding box center [276, 268] width 45 height 45
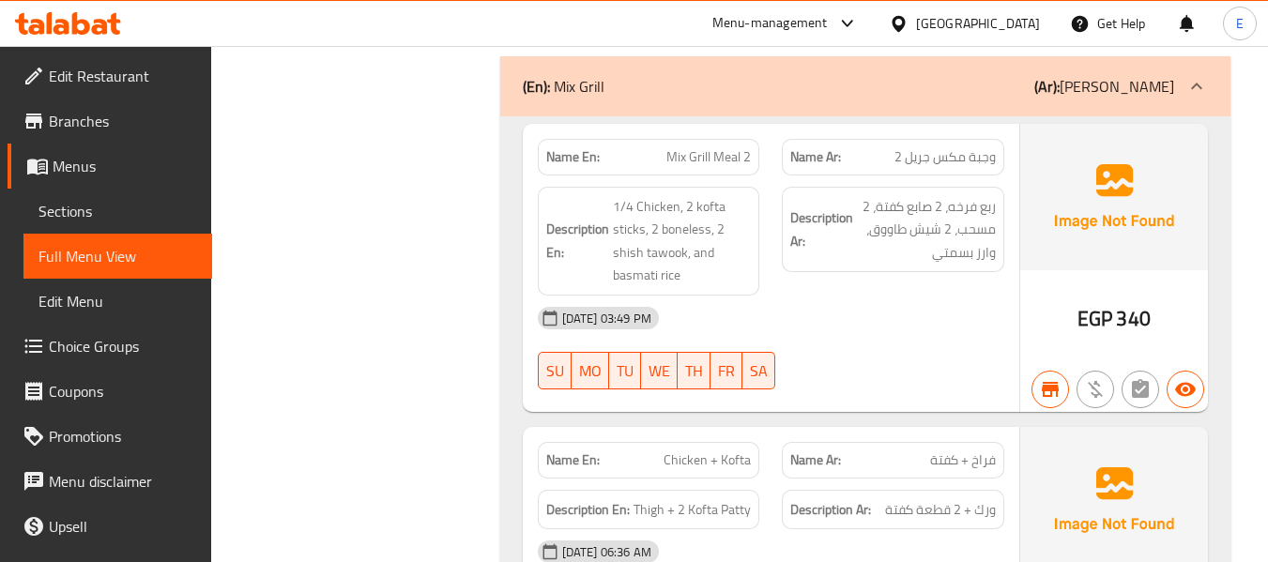
scroll to position [1783, 0]
click at [891, 295] on div "[DATE] 03:49 PM" at bounding box center [771, 317] width 489 height 45
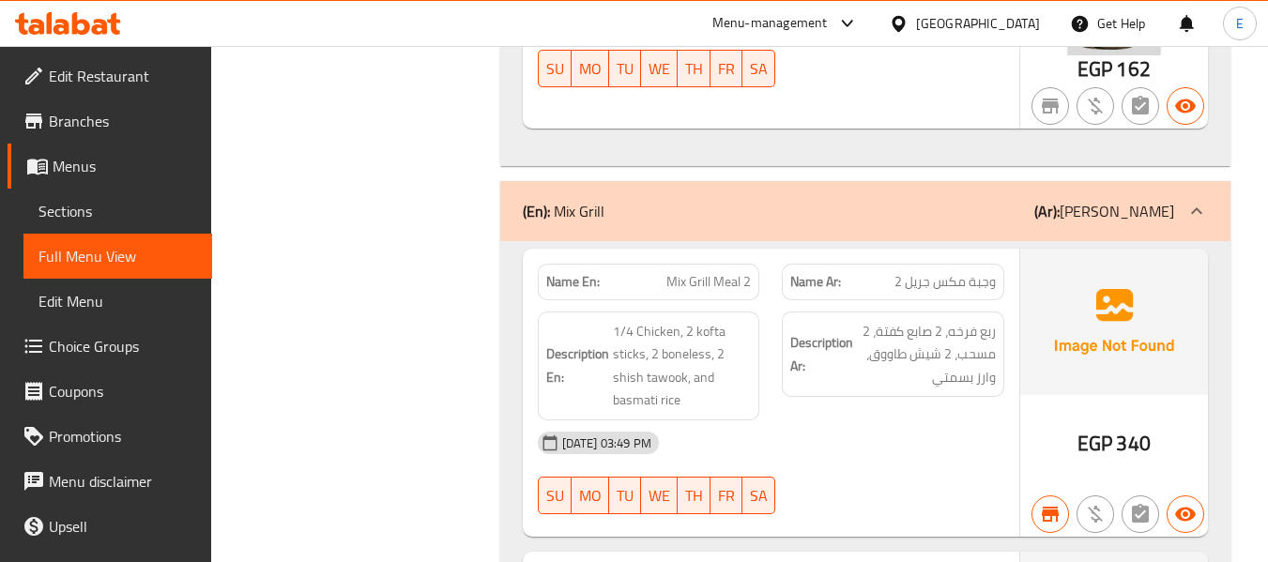
scroll to position [1689, 0]
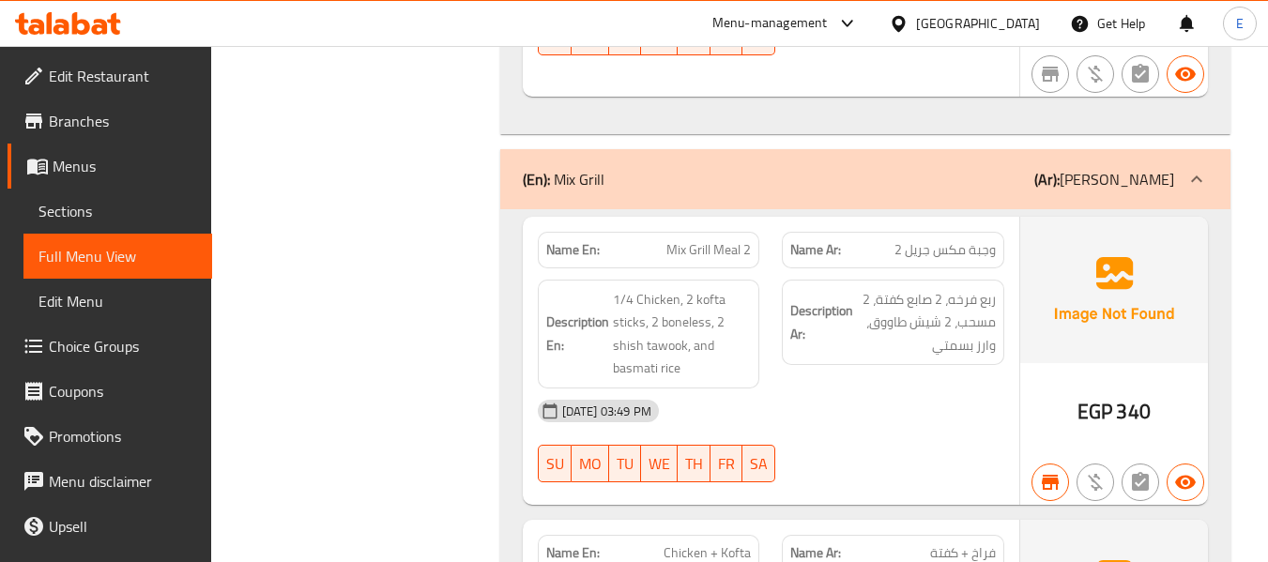
click at [1092, 393] on span "EGP" at bounding box center [1094, 411] width 35 height 37
click at [701, 240] on span "Mix Grill Meal 2" at bounding box center [708, 250] width 84 height 20
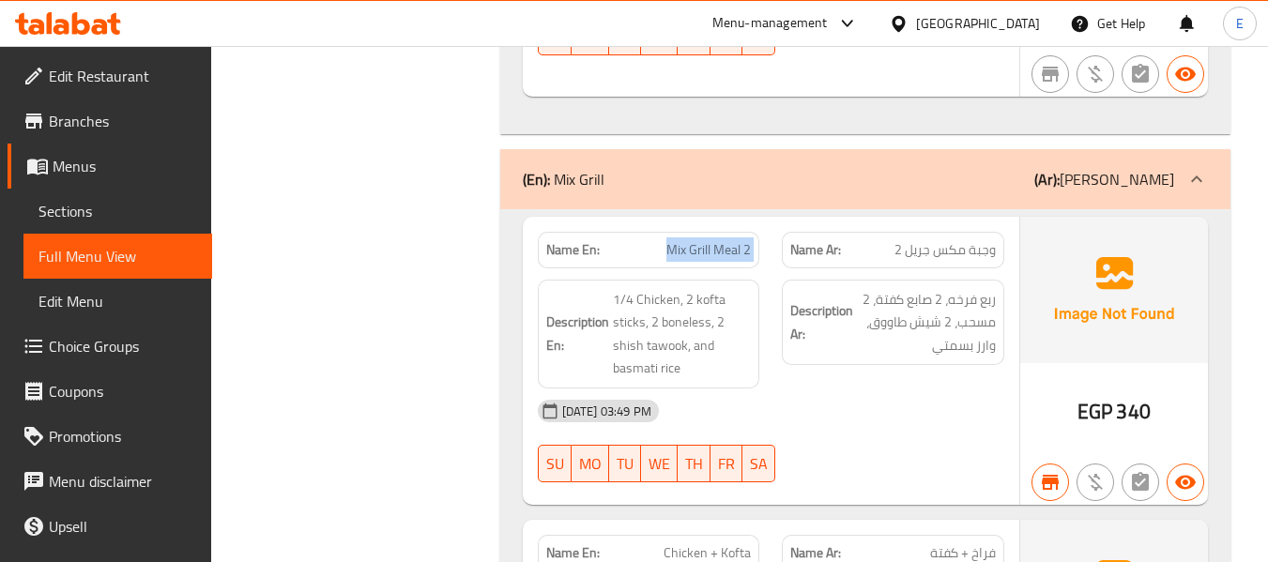
click at [701, 240] on span "Mix Grill Meal 2" at bounding box center [708, 250] width 84 height 20
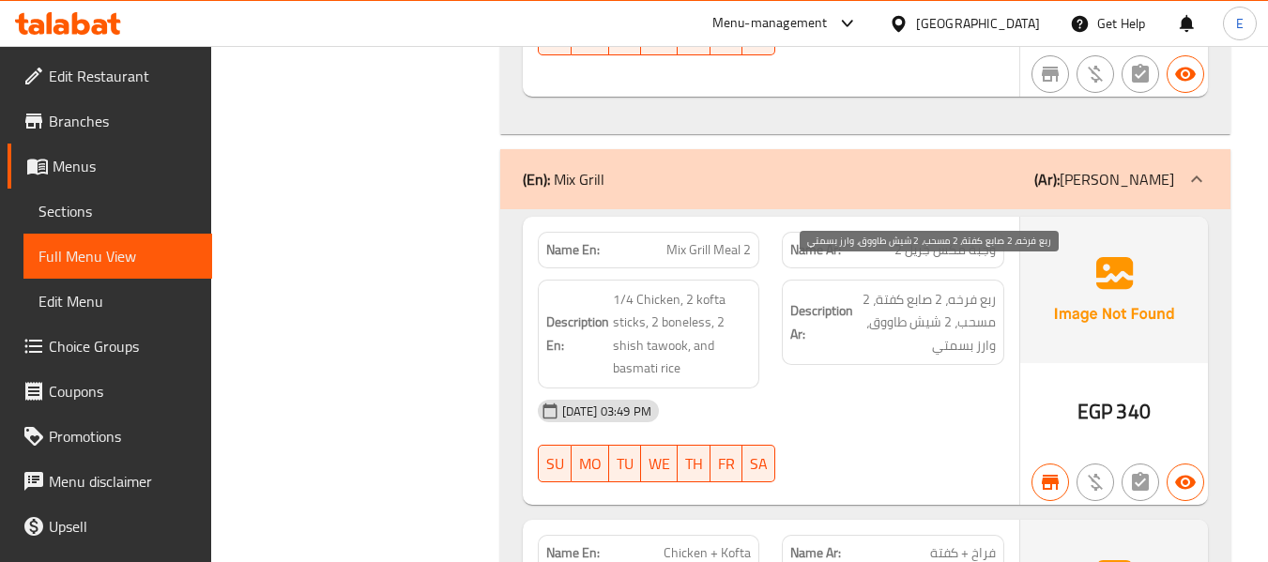
click at [892, 288] on span "ربع فرخه، 2 صابع كفتة، 2 مسحب، 2 شيش طاووق، وارز بسمتي" at bounding box center [926, 322] width 139 height 69
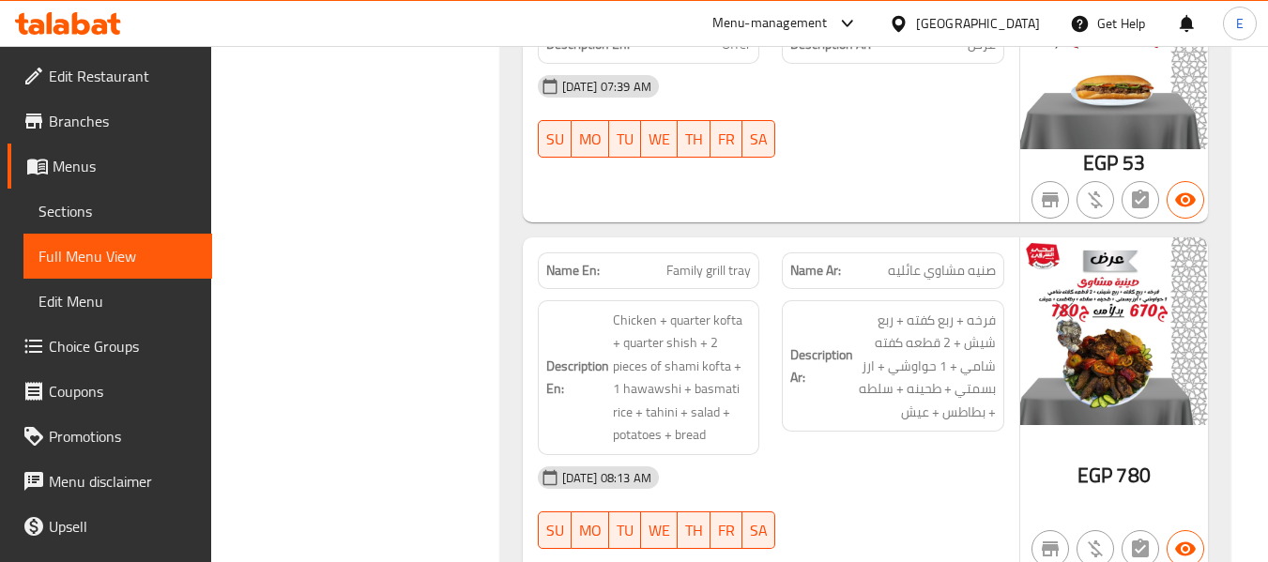
scroll to position [375, 0]
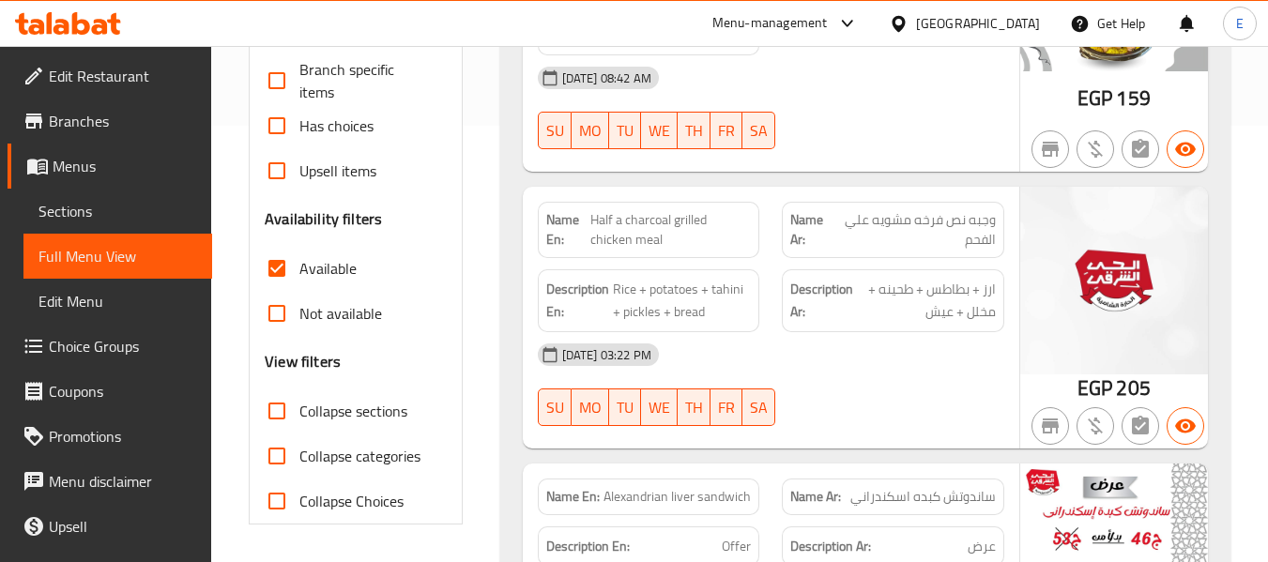
scroll to position [469, 0]
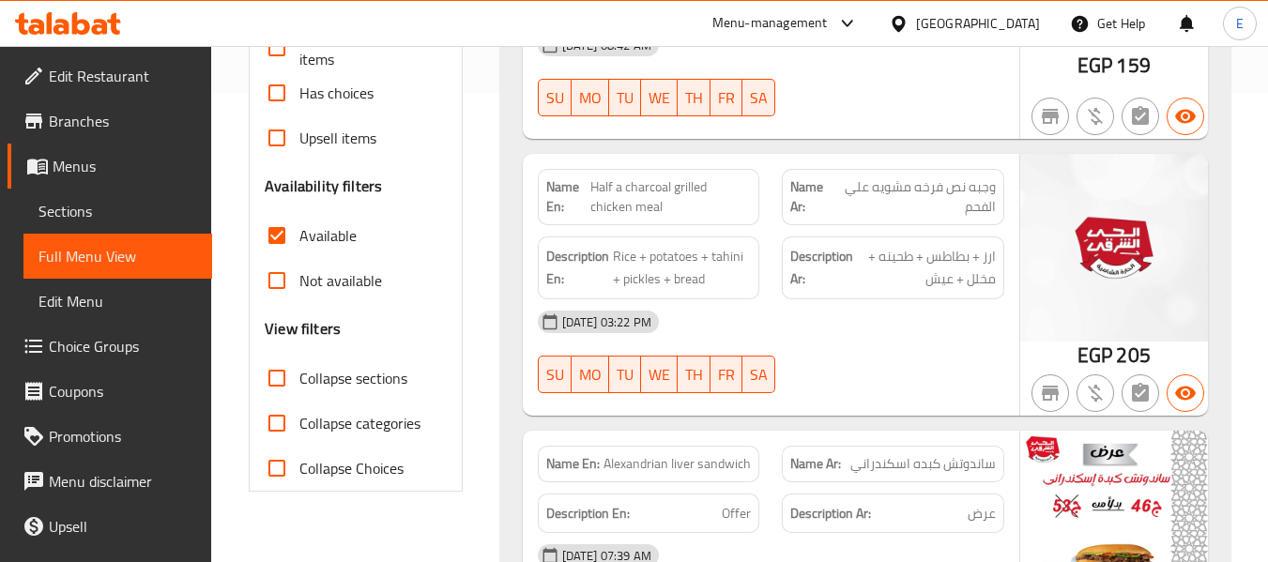
click at [274, 235] on input "Available" at bounding box center [276, 235] width 45 height 45
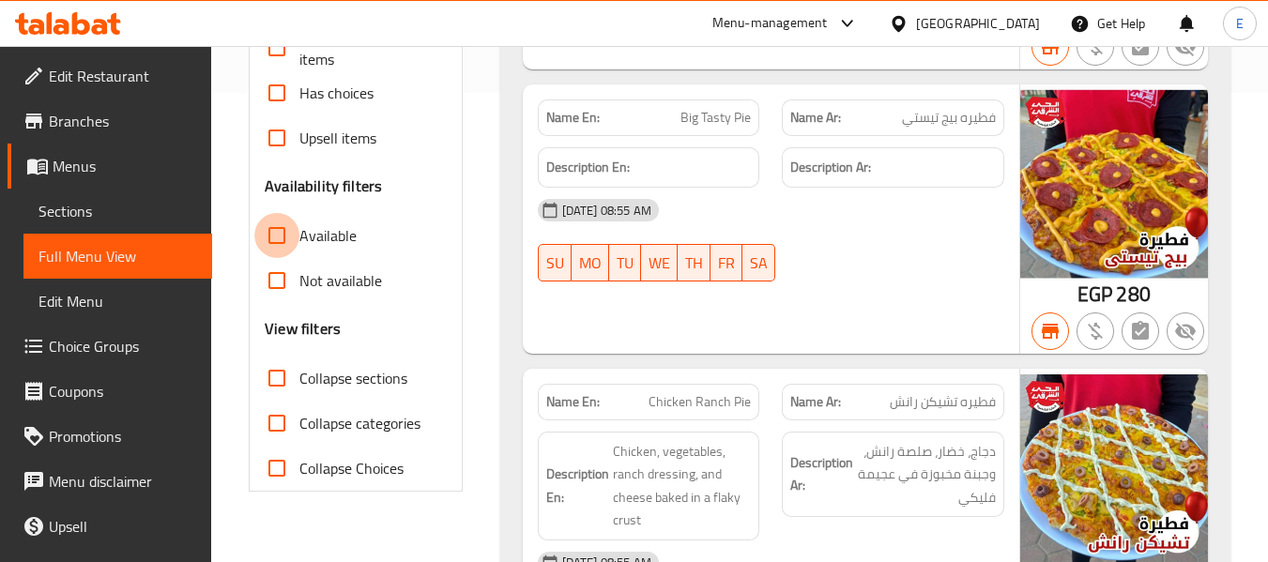
click at [274, 237] on input "Available" at bounding box center [276, 235] width 45 height 45
checkbox input "true"
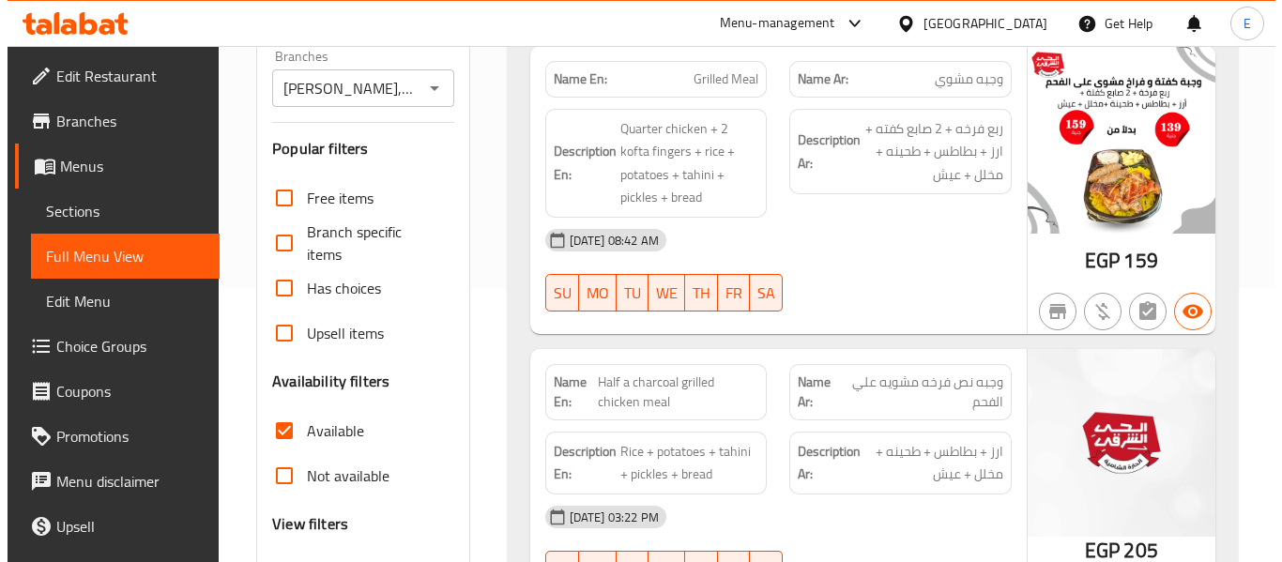
scroll to position [0, 0]
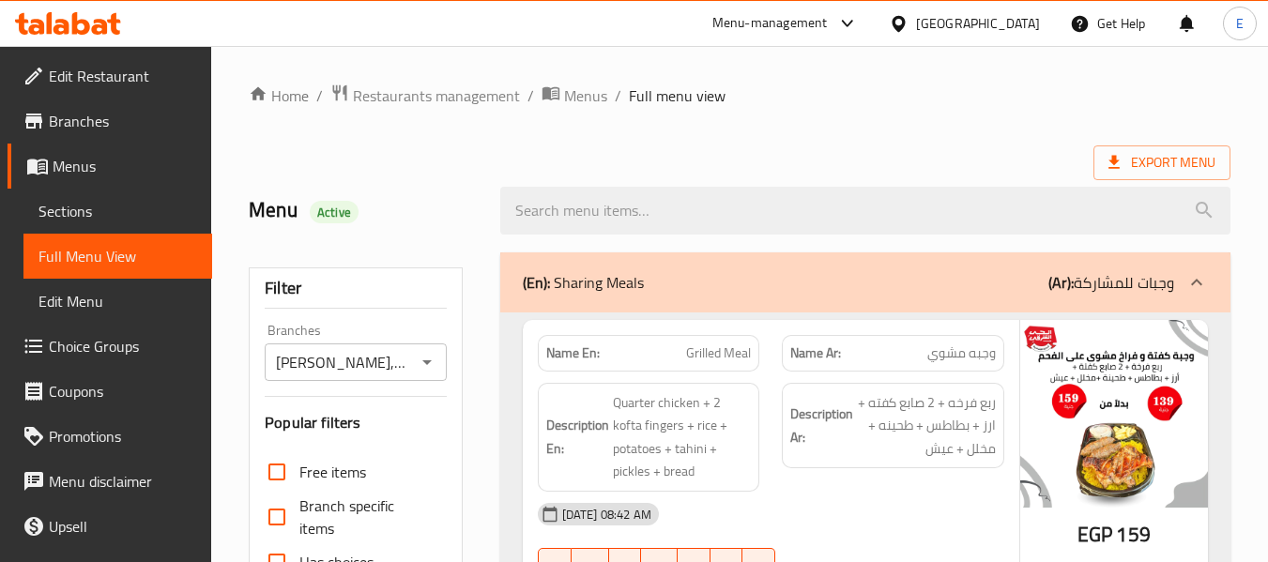
click at [1177, 161] on span "Export Menu" at bounding box center [1161, 162] width 107 height 23
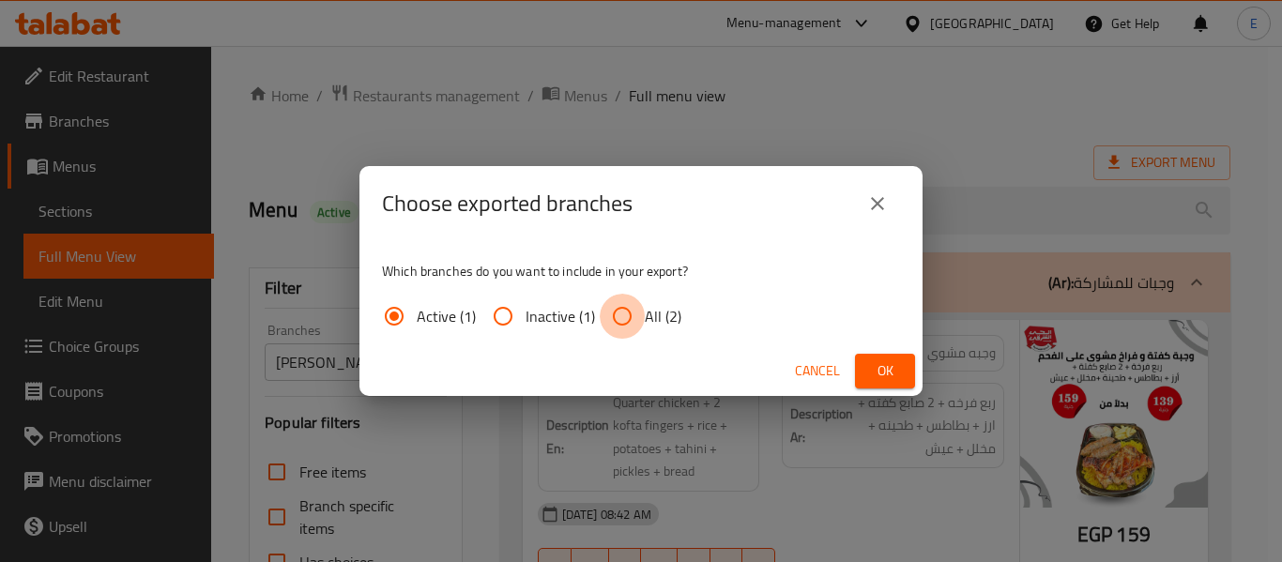
click at [636, 328] on input "All (2)" at bounding box center [622, 316] width 45 height 45
radio input "true"
click at [880, 372] on span "Ok" at bounding box center [885, 370] width 30 height 23
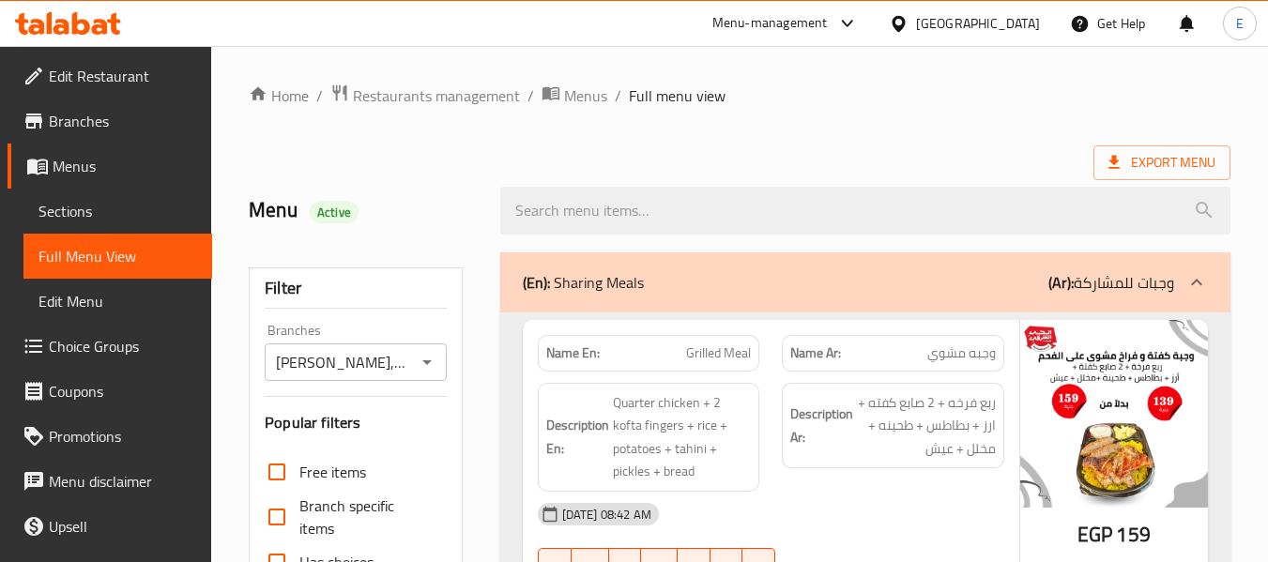
click at [929, 155] on div "Export Menu" at bounding box center [740, 162] width 982 height 35
click at [841, 94] on ol "Home / Restaurants management / Menus / Full menu view" at bounding box center [740, 96] width 982 height 24
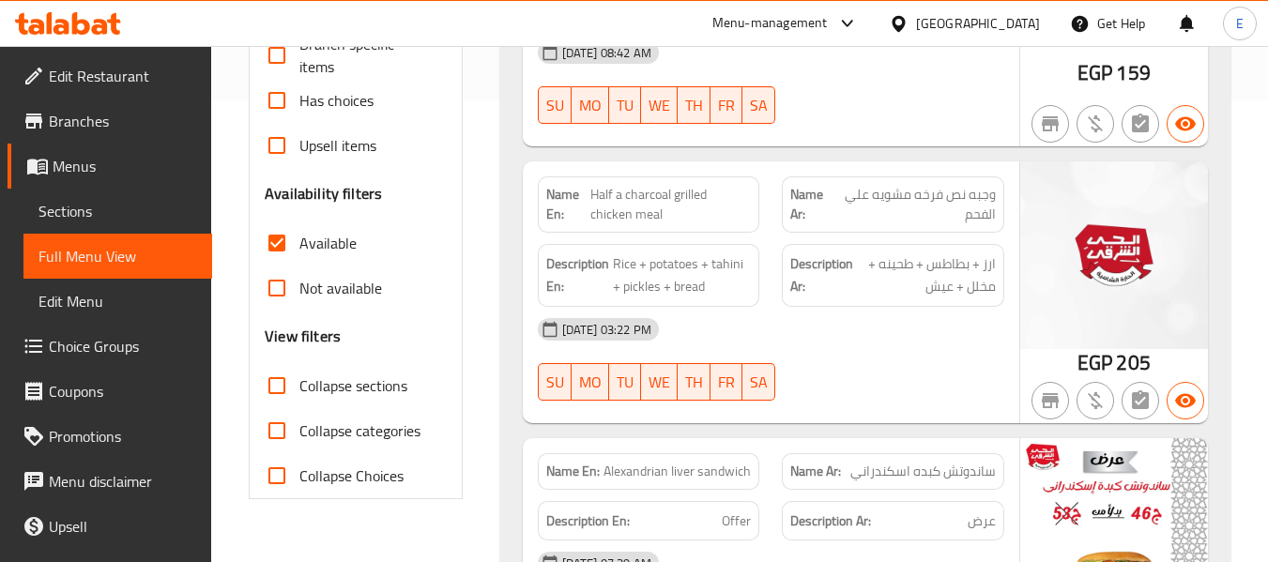
scroll to position [469, 0]
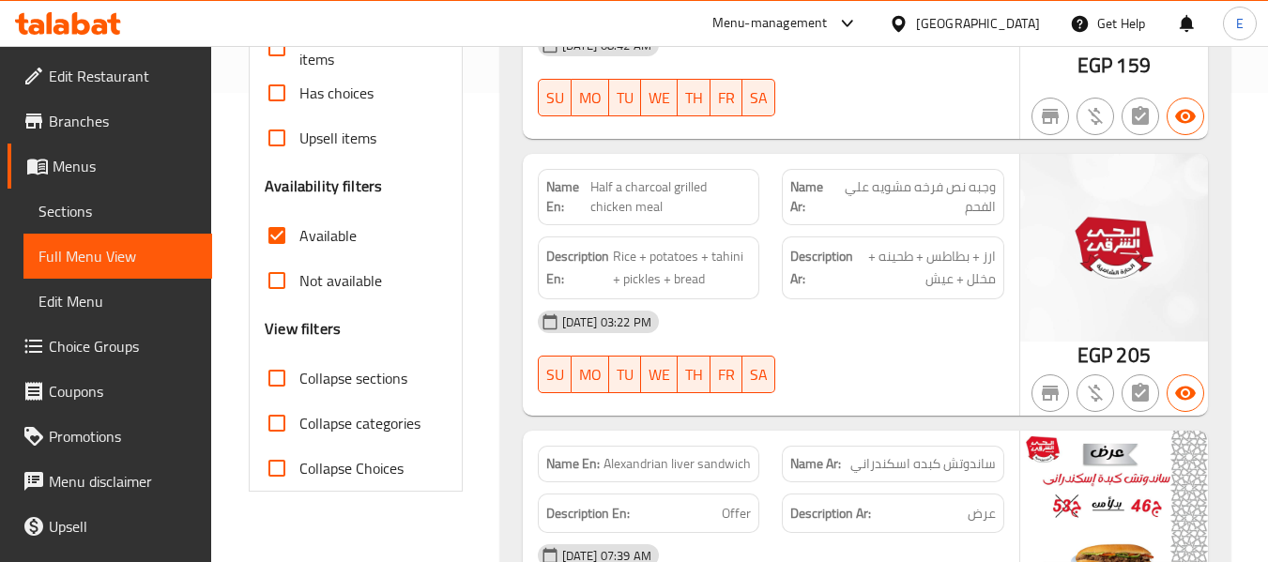
click at [943, 105] on div at bounding box center [893, 116] width 245 height 23
click at [892, 352] on div "06-11-2024 03:22 PM SU MO TU WE TH FR SA" at bounding box center [771, 351] width 489 height 105
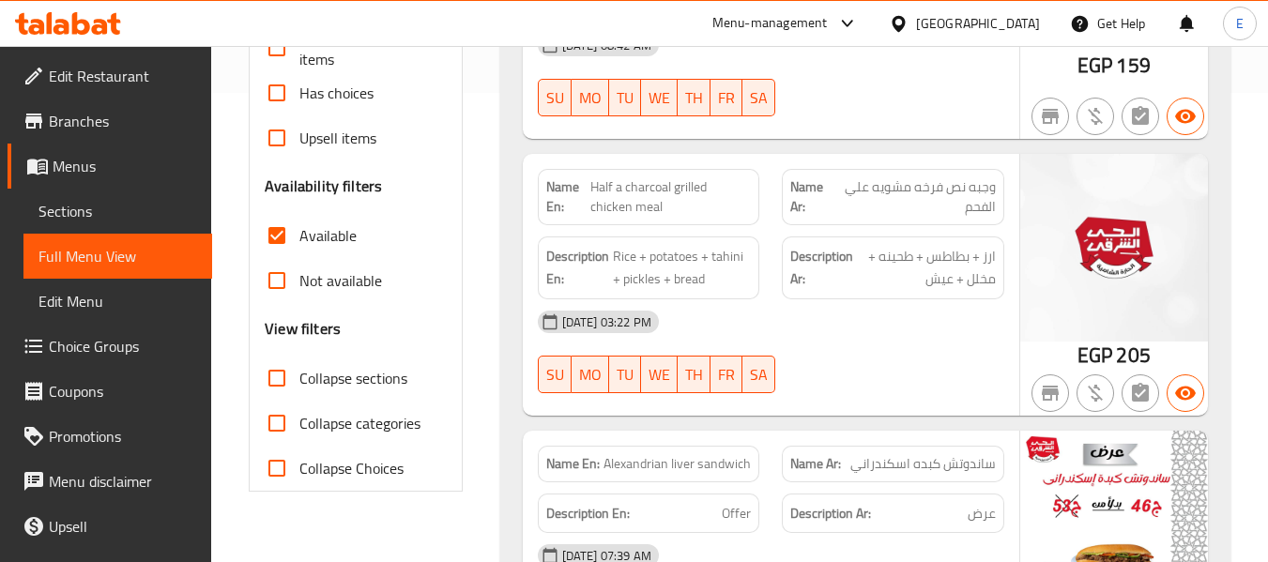
click at [875, 341] on div "06-11-2024 03:22 PM SU MO TU WE TH FR SA" at bounding box center [771, 351] width 489 height 105
click at [838, 312] on div "[DATE] 03:22 PM" at bounding box center [771, 321] width 489 height 45
click at [919, 382] on div at bounding box center [893, 393] width 245 height 23
click at [927, 333] on div "06-11-2024 03:22 PM SU MO TU WE TH FR SA" at bounding box center [771, 351] width 489 height 105
click at [887, 306] on div "[DATE] 03:22 PM" at bounding box center [771, 321] width 489 height 45
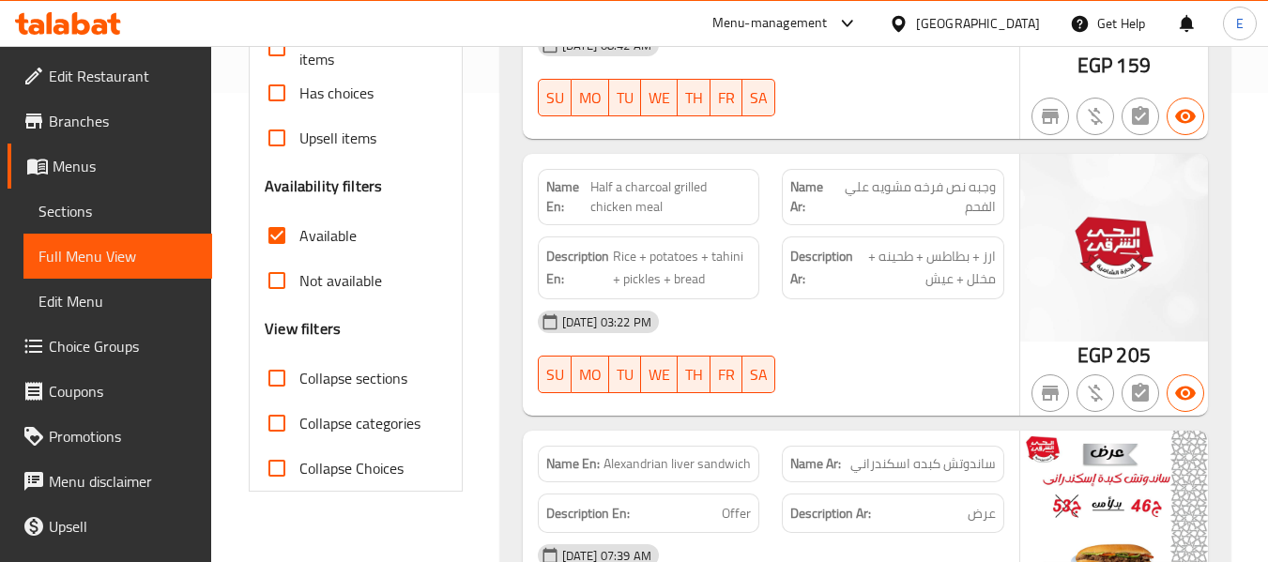
click at [979, 322] on div "06-11-2024 03:22 PM SU MO TU WE TH FR SA" at bounding box center [771, 351] width 489 height 105
click at [939, 299] on div "[DATE] 03:22 PM" at bounding box center [771, 321] width 489 height 45
click at [905, 349] on div "06-11-2024 03:22 PM SU MO TU WE TH FR SA" at bounding box center [771, 351] width 489 height 105
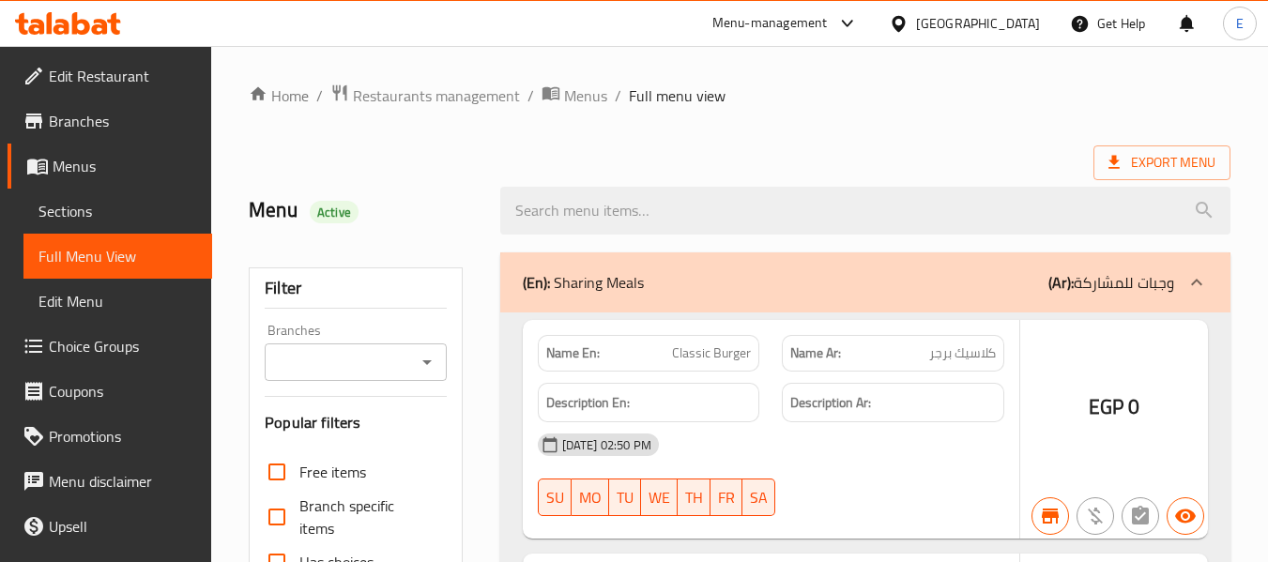
click at [77, 131] on div at bounding box center [634, 281] width 1268 height 562
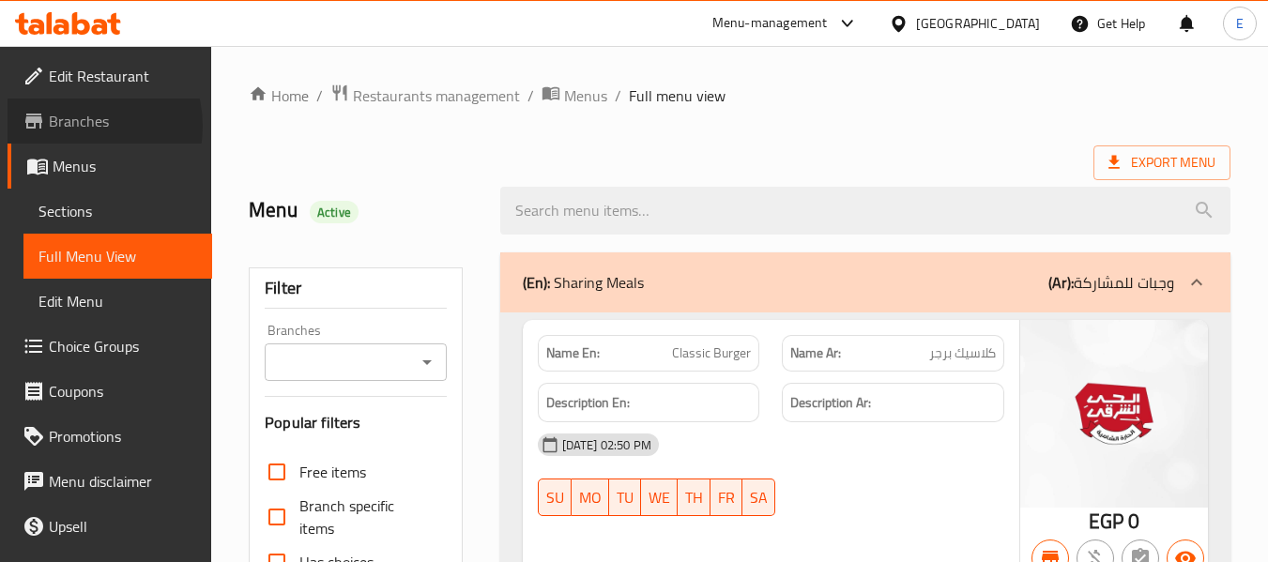
click at [84, 126] on span "Branches" at bounding box center [123, 121] width 148 height 23
